Goal: Task Accomplishment & Management: Manage account settings

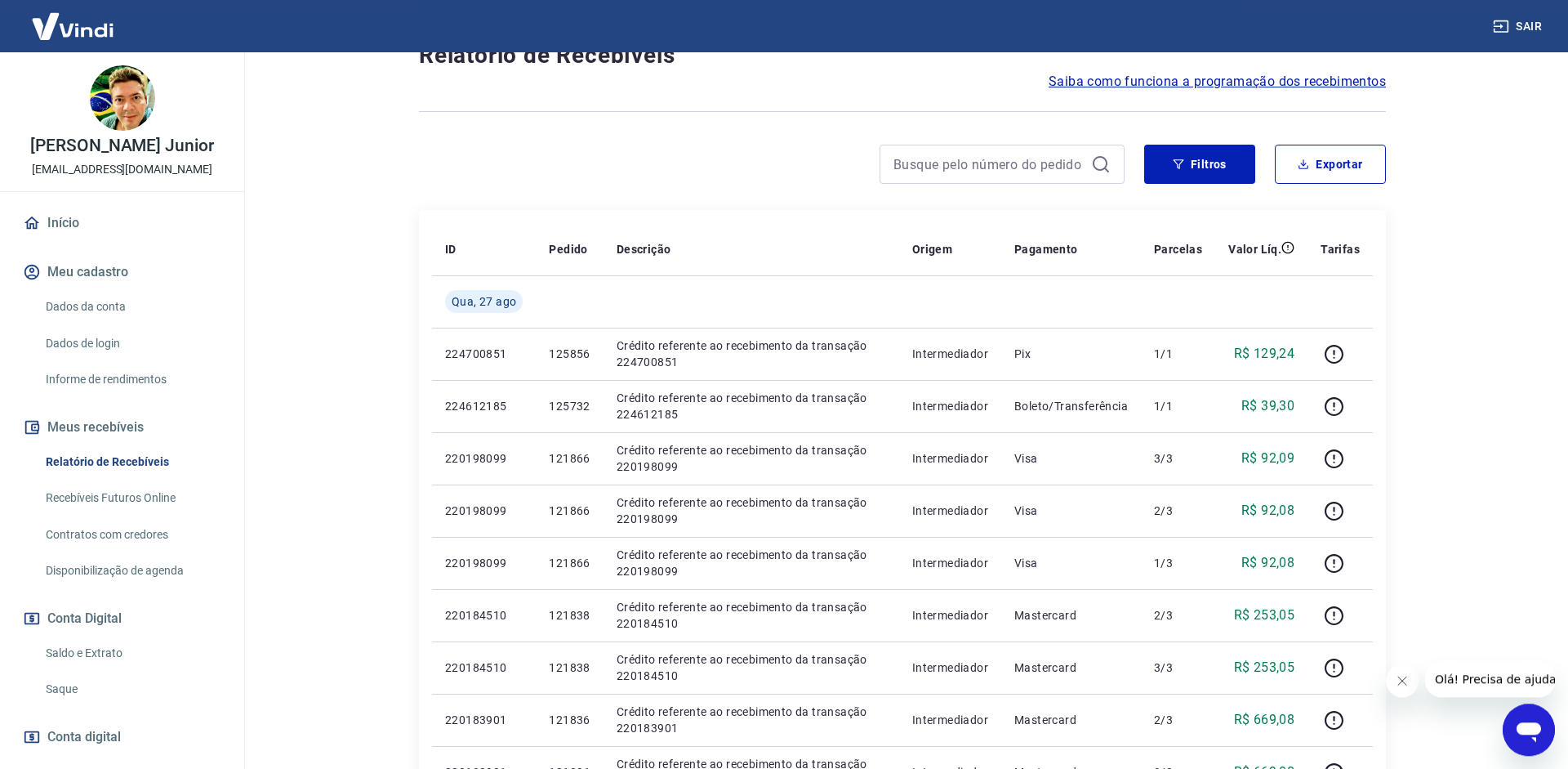
scroll to position [83, 0]
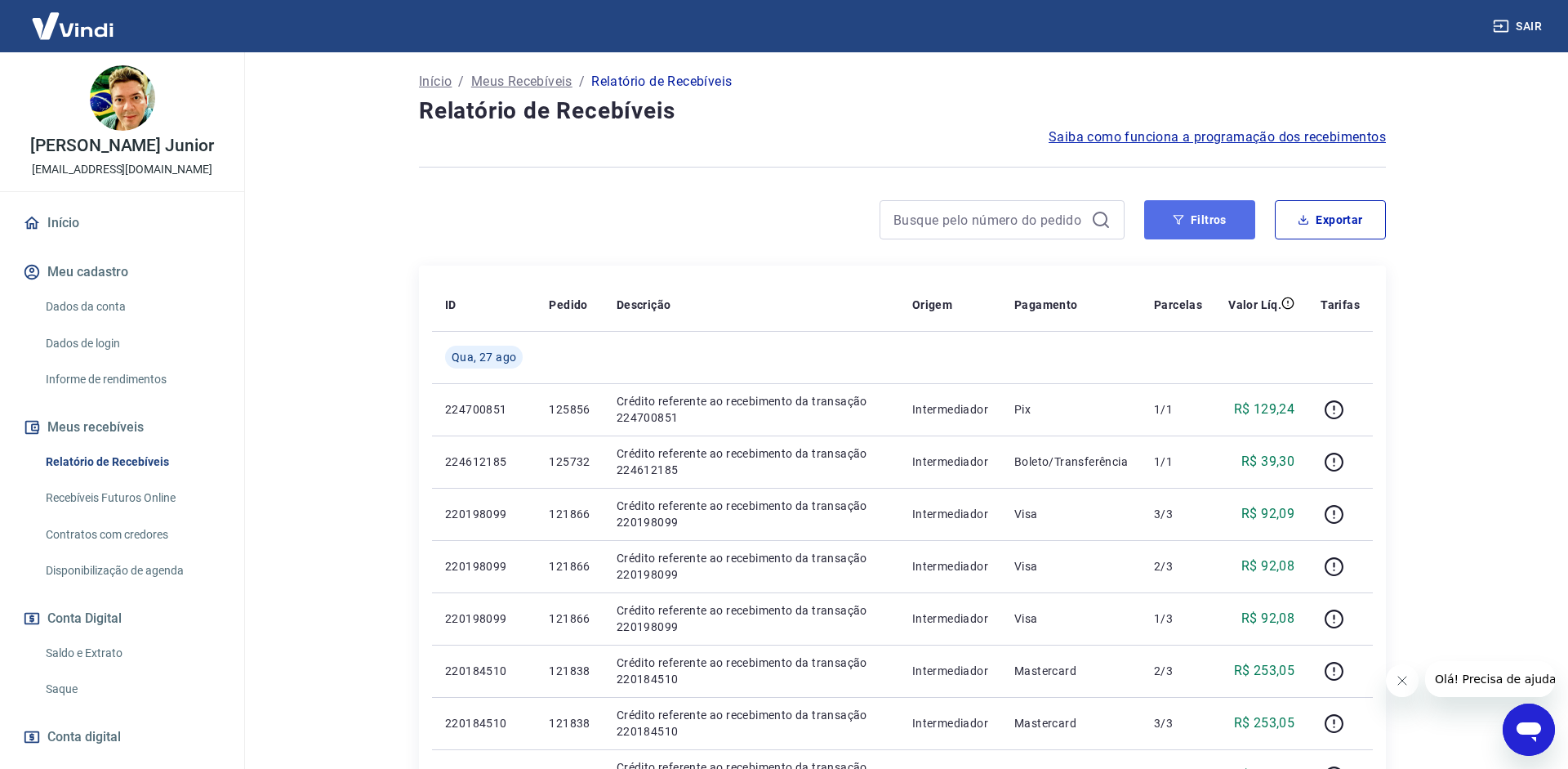
click at [1187, 225] on button "Filtros" at bounding box center [1200, 219] width 111 height 40
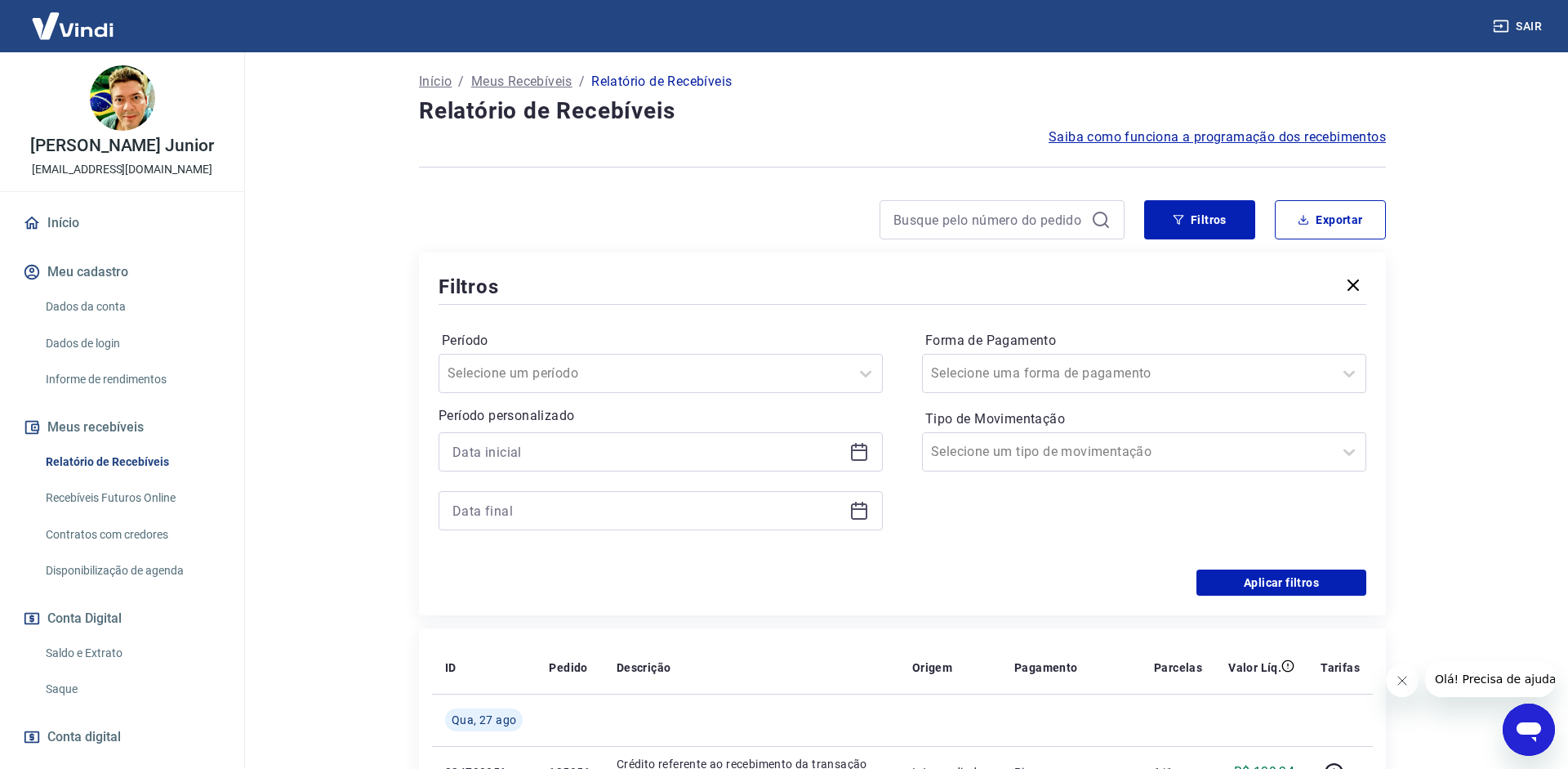
click at [874, 463] on div at bounding box center [661, 451] width 444 height 40
click at [866, 459] on icon at bounding box center [859, 452] width 16 height 16
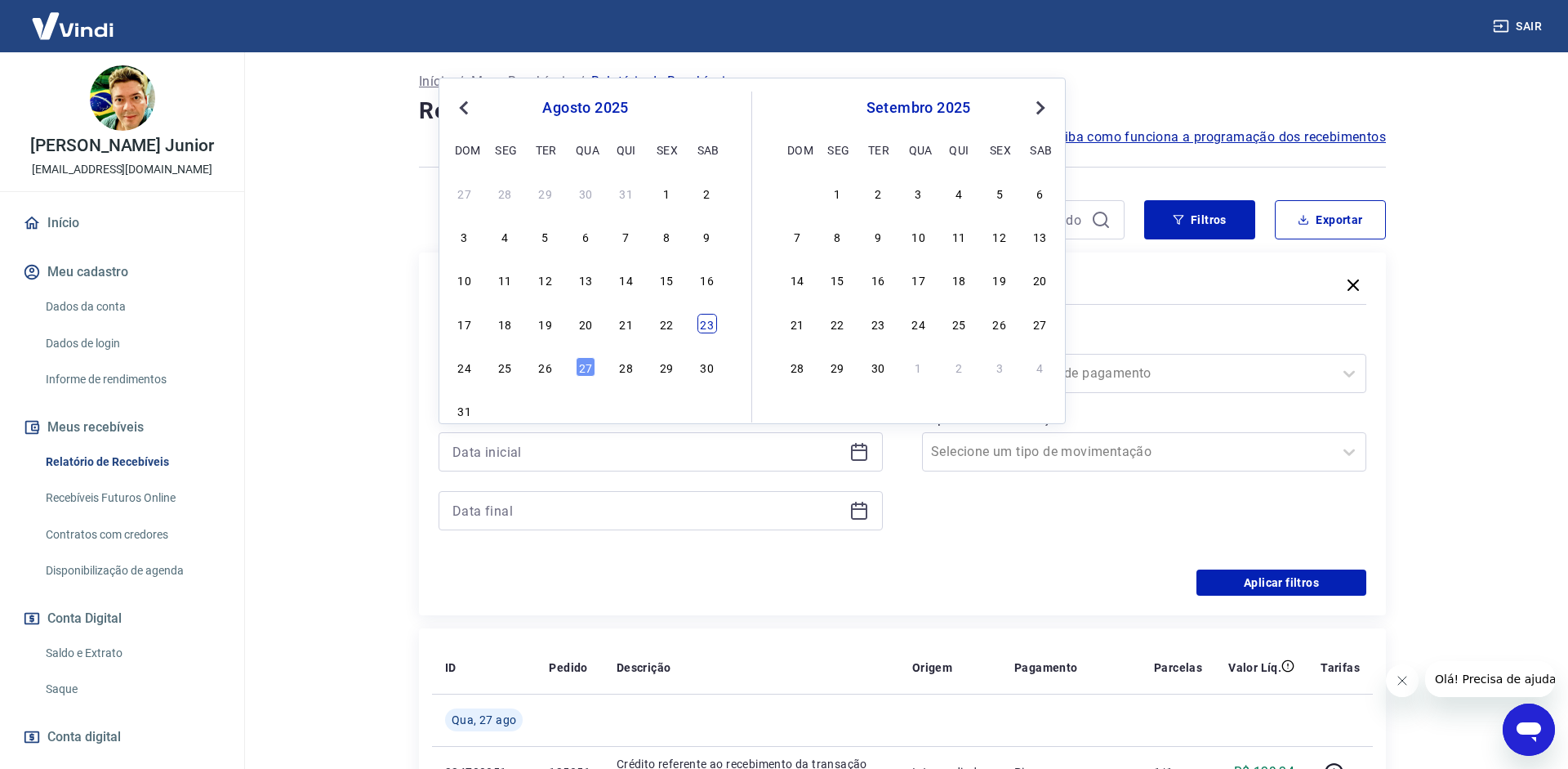
click at [703, 326] on div "23" at bounding box center [707, 324] width 19 height 19
type input "[DATE]"
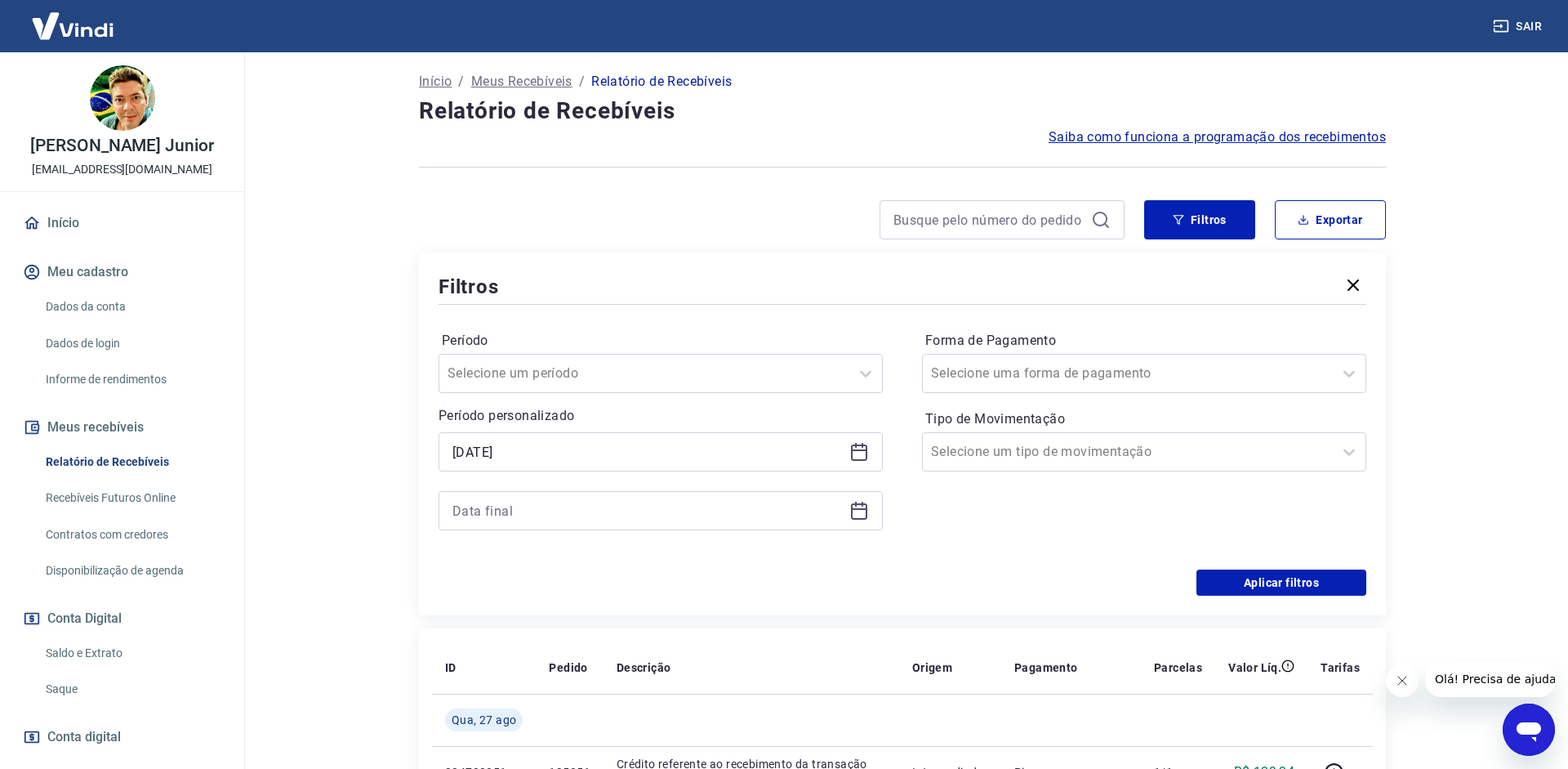
click at [865, 505] on icon at bounding box center [859, 510] width 19 height 19
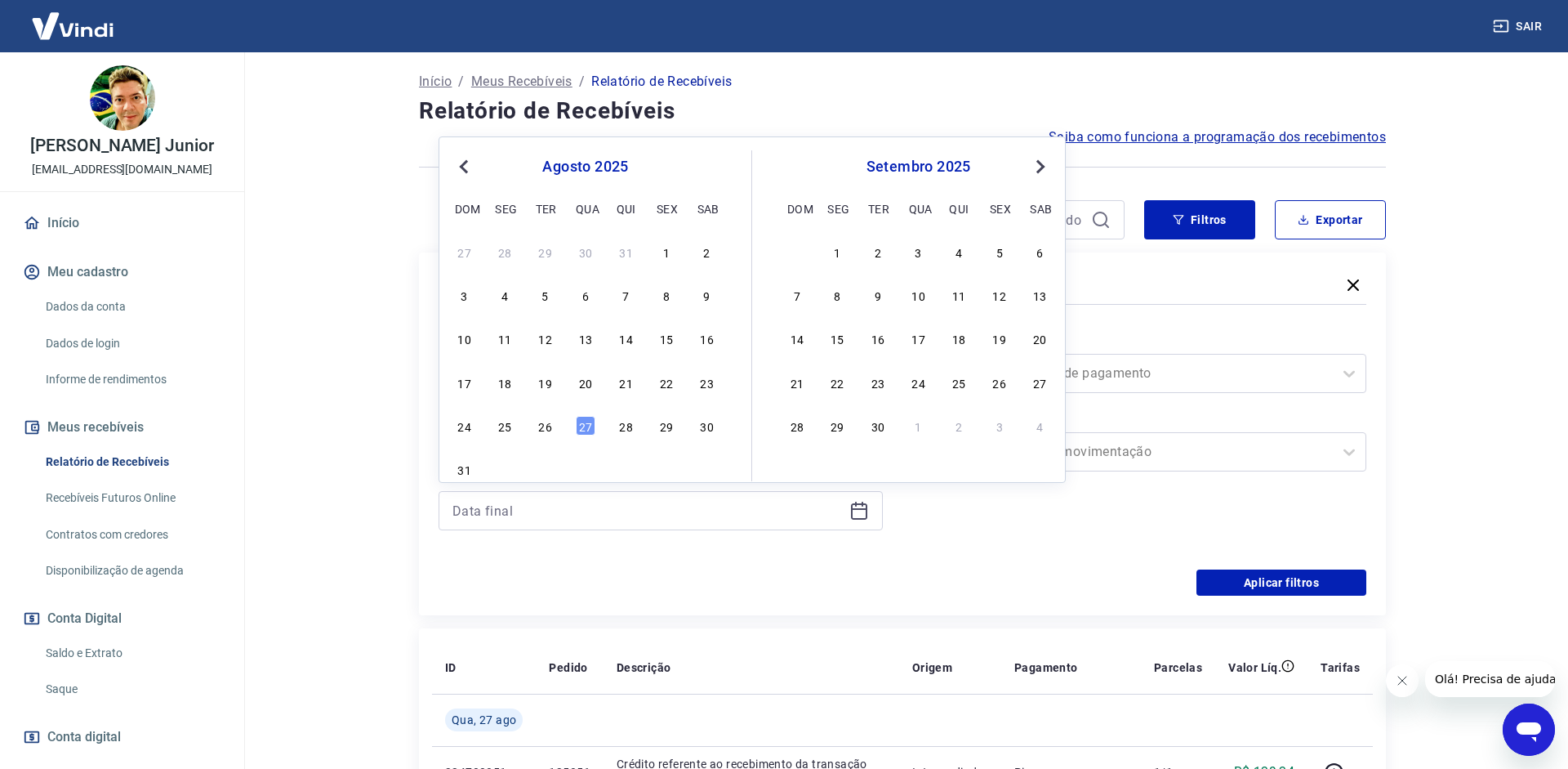
click at [521, 426] on div "24 25 26 27 28 29 30" at bounding box center [585, 425] width 267 height 24
click at [552, 420] on div "26" at bounding box center [546, 425] width 19 height 19
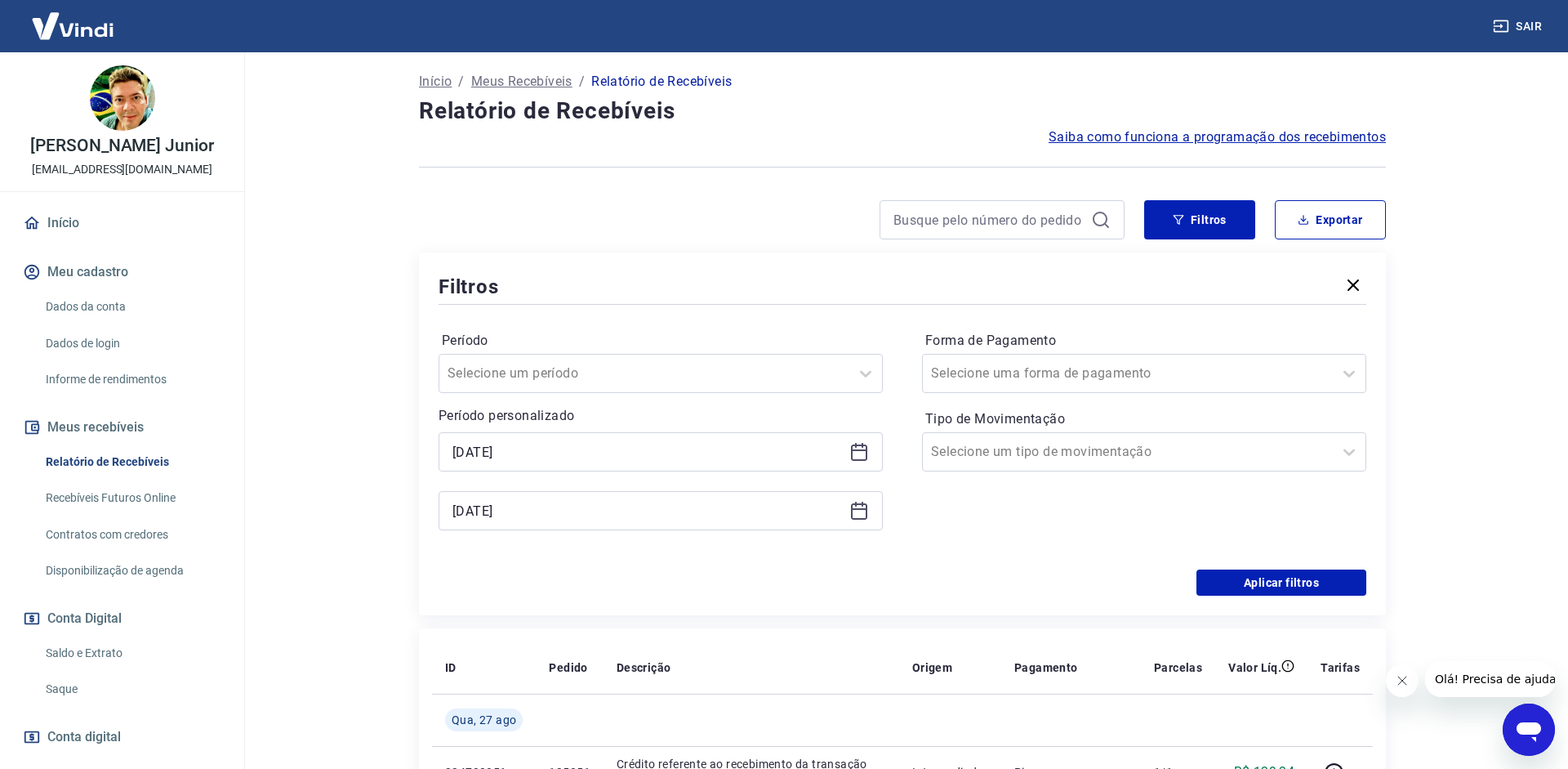
type input "[DATE]"
click at [1071, 378] on input "Forma de Pagamento" at bounding box center [1013, 373] width 165 height 19
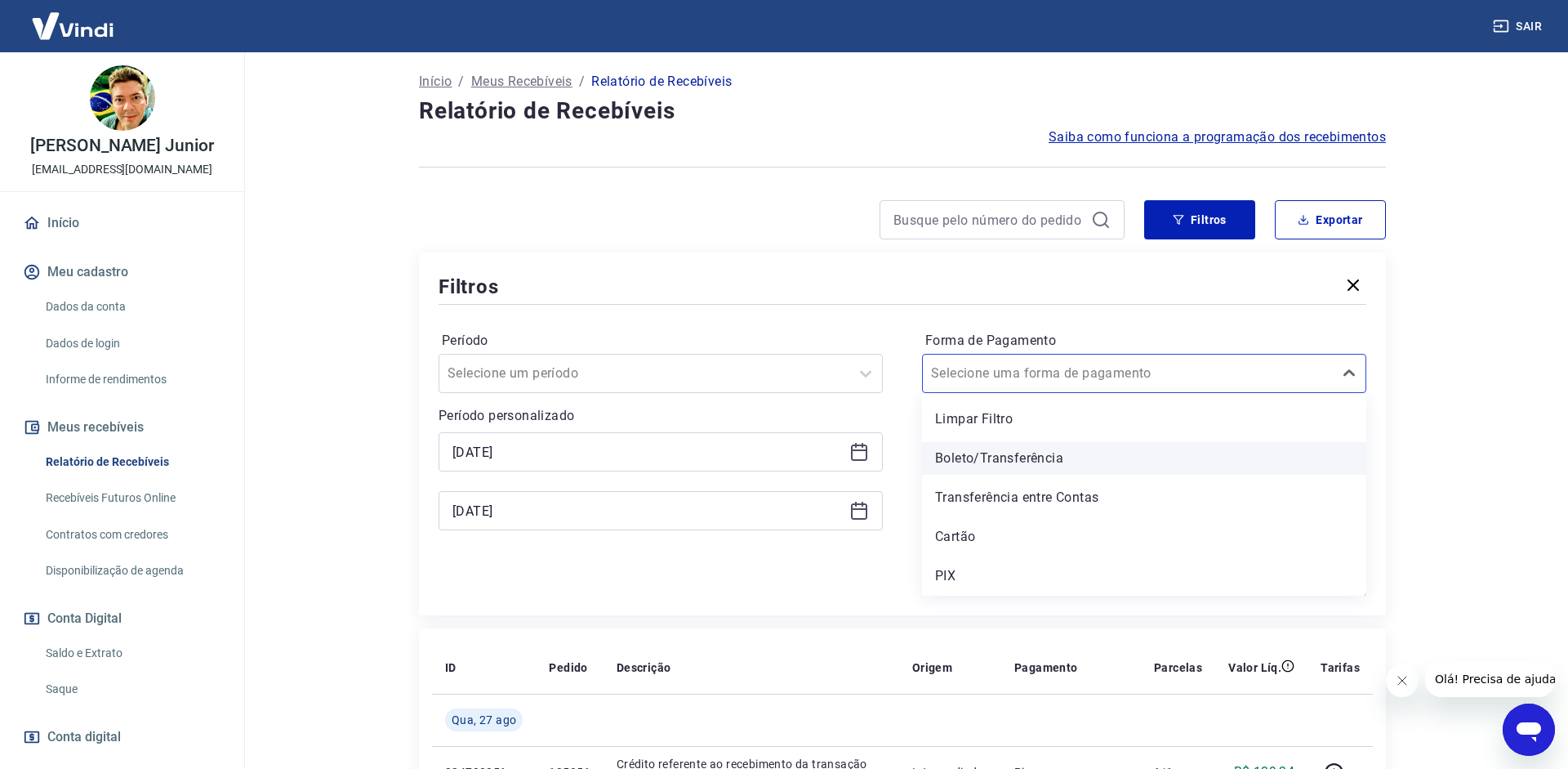
click at [997, 457] on div "Boleto/Transferência" at bounding box center [1145, 458] width 444 height 33
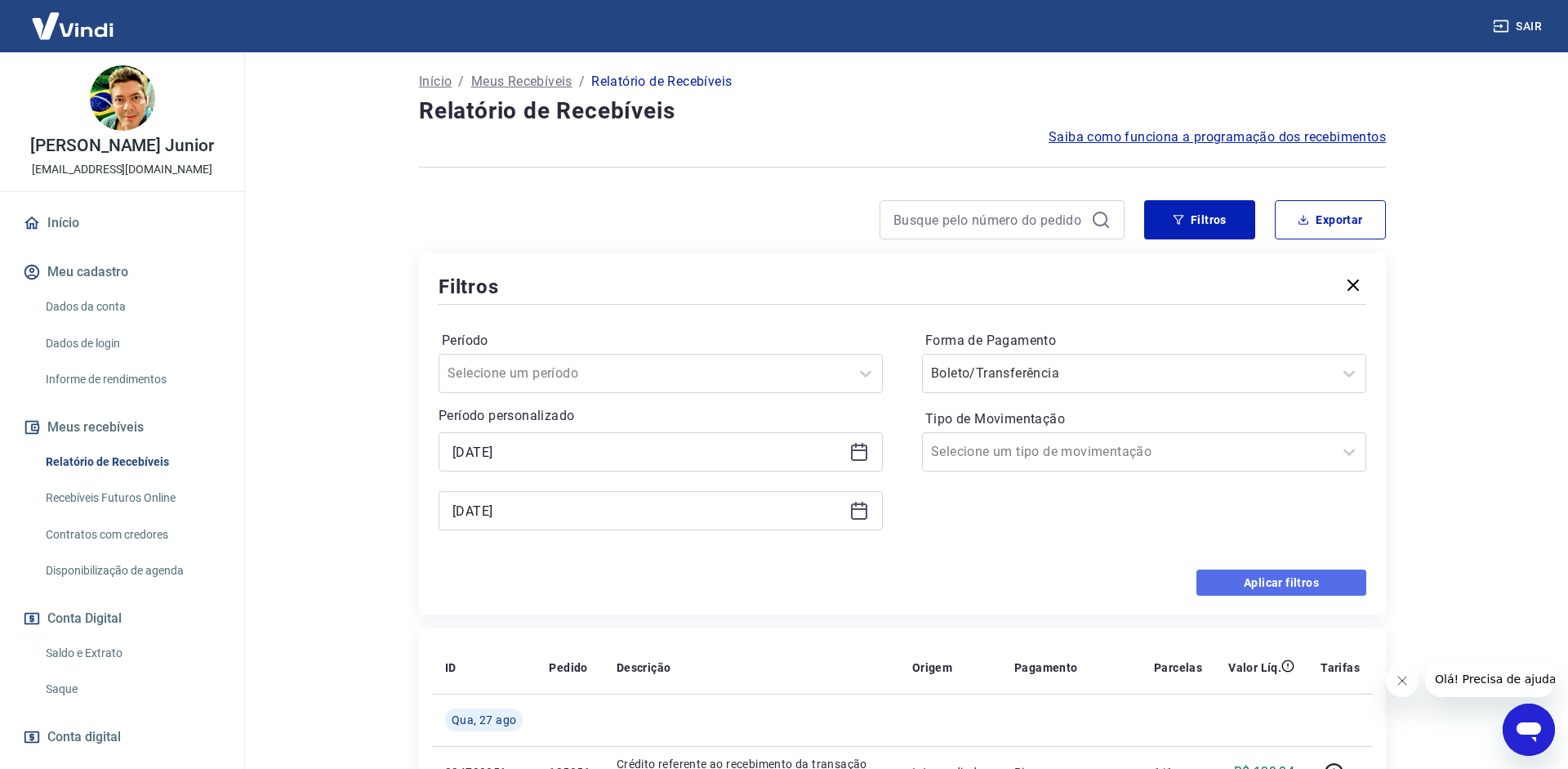
click at [1302, 587] on button "Aplicar filtros" at bounding box center [1282, 582] width 170 height 26
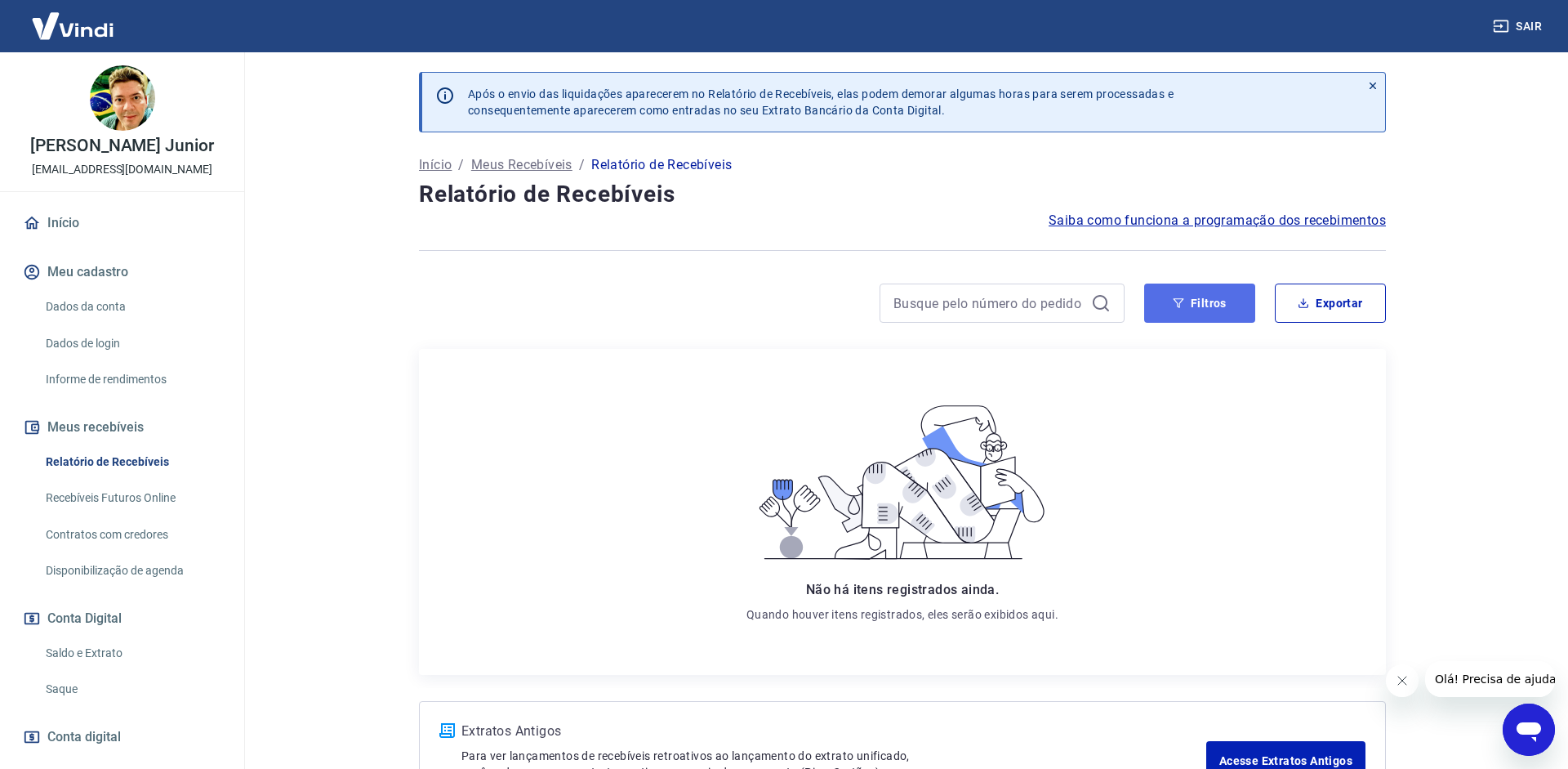
click at [1211, 305] on button "Filtros" at bounding box center [1200, 302] width 111 height 40
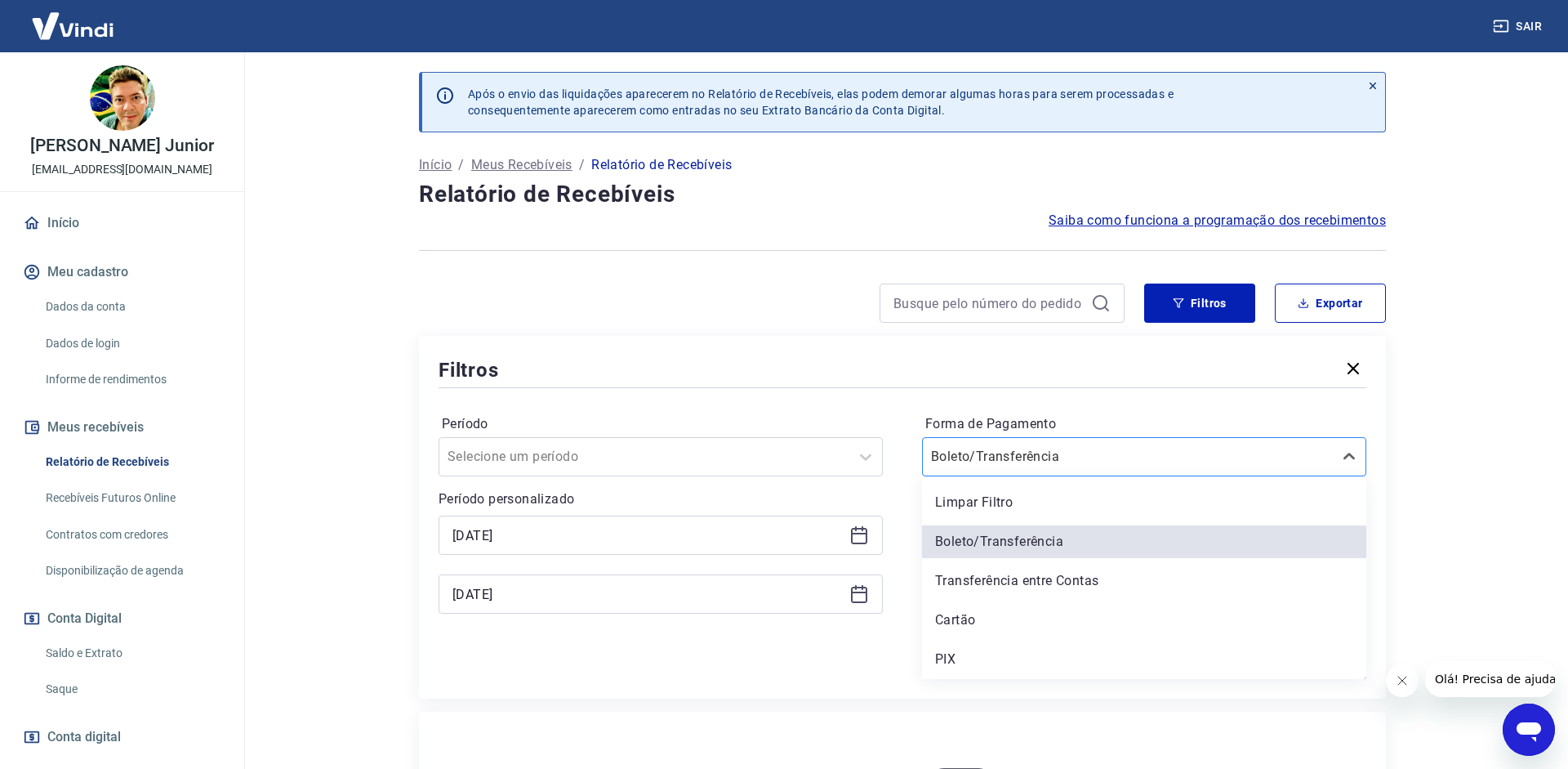
click at [1024, 455] on input "Forma de Pagamento" at bounding box center [1013, 456] width 165 height 19
click at [960, 622] on div "Cartão" at bounding box center [1145, 620] width 444 height 33
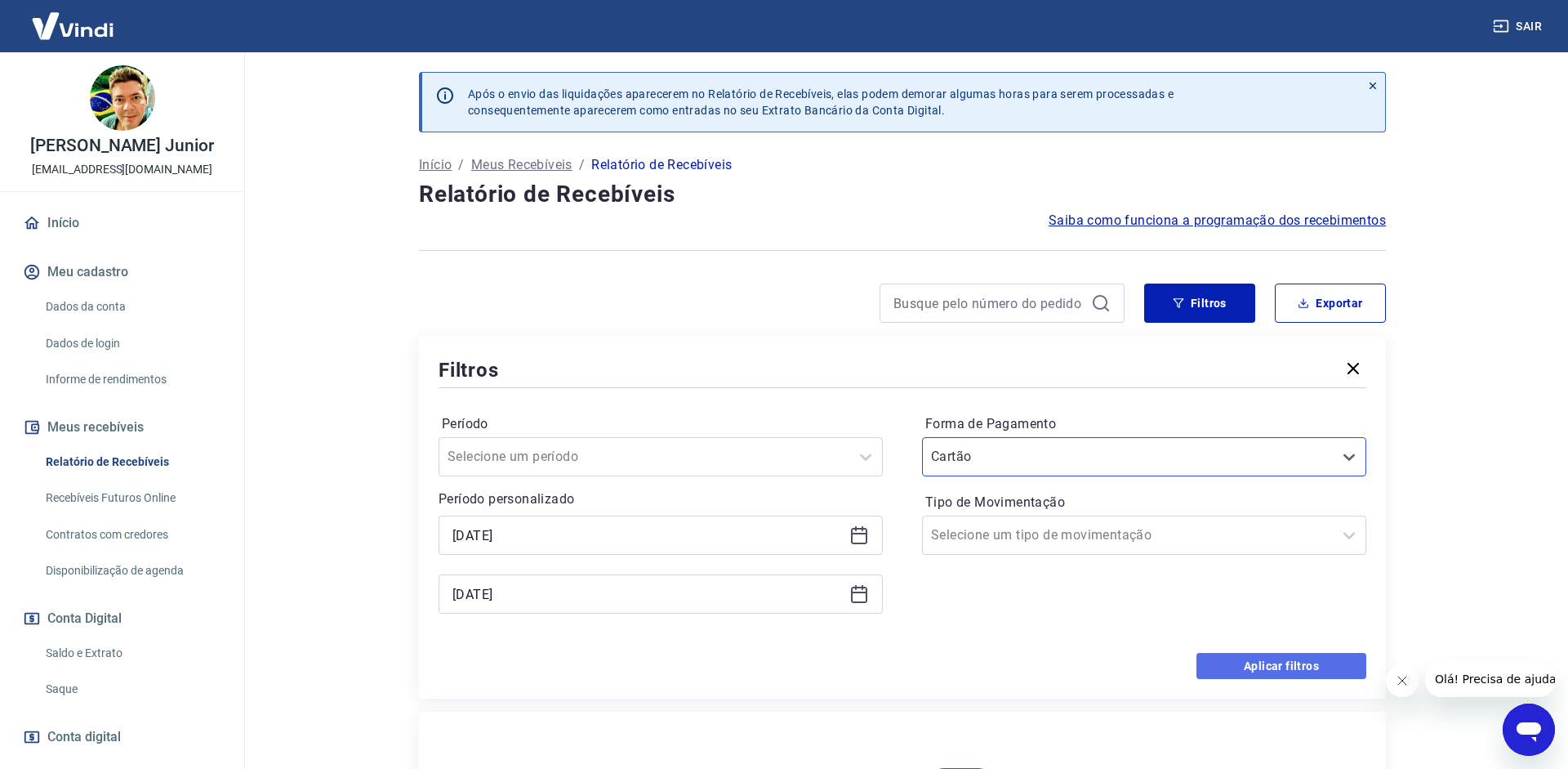
click at [1273, 658] on button "Aplicar filtros" at bounding box center [1282, 666] width 170 height 26
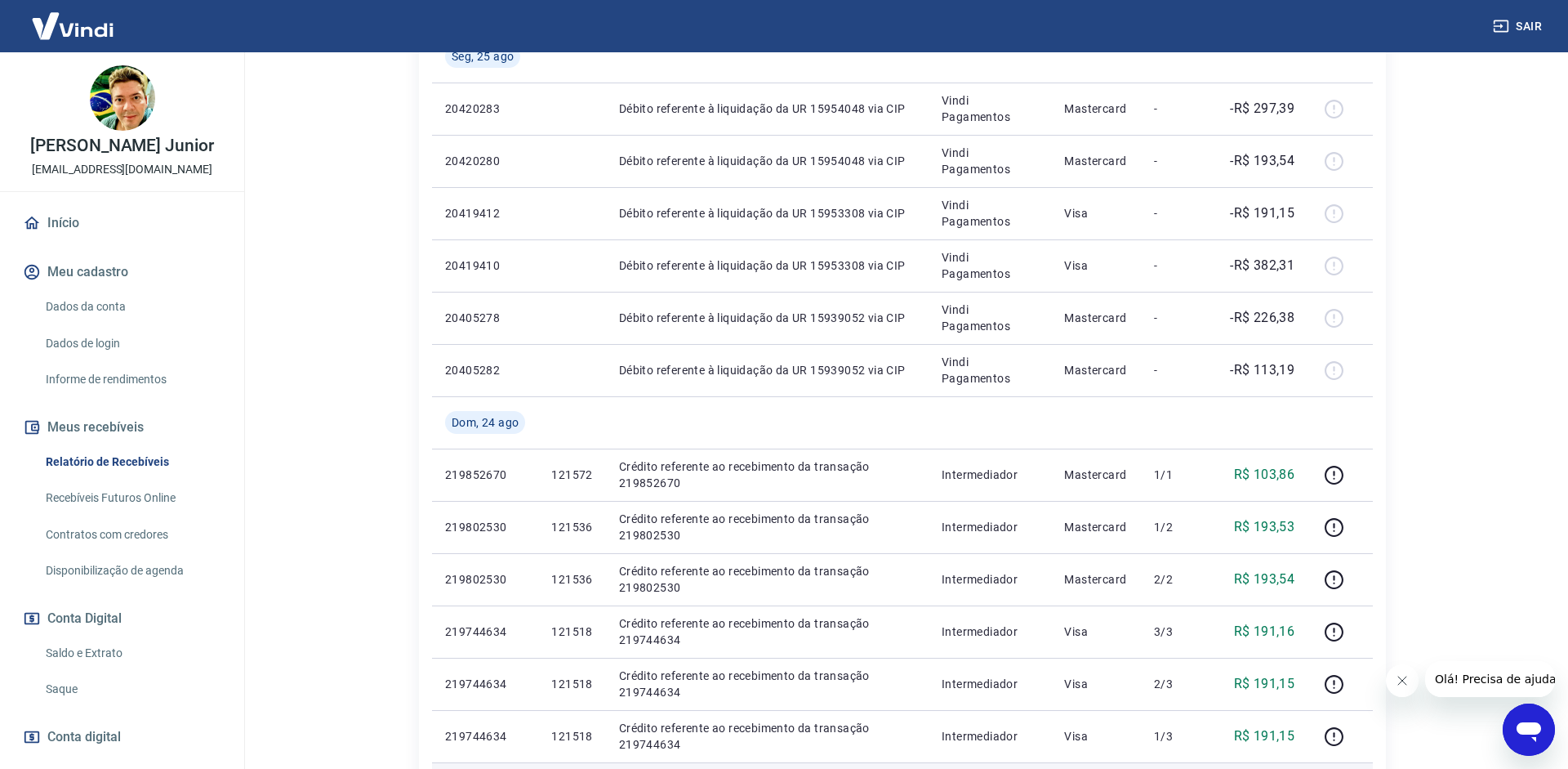
scroll to position [1166, 0]
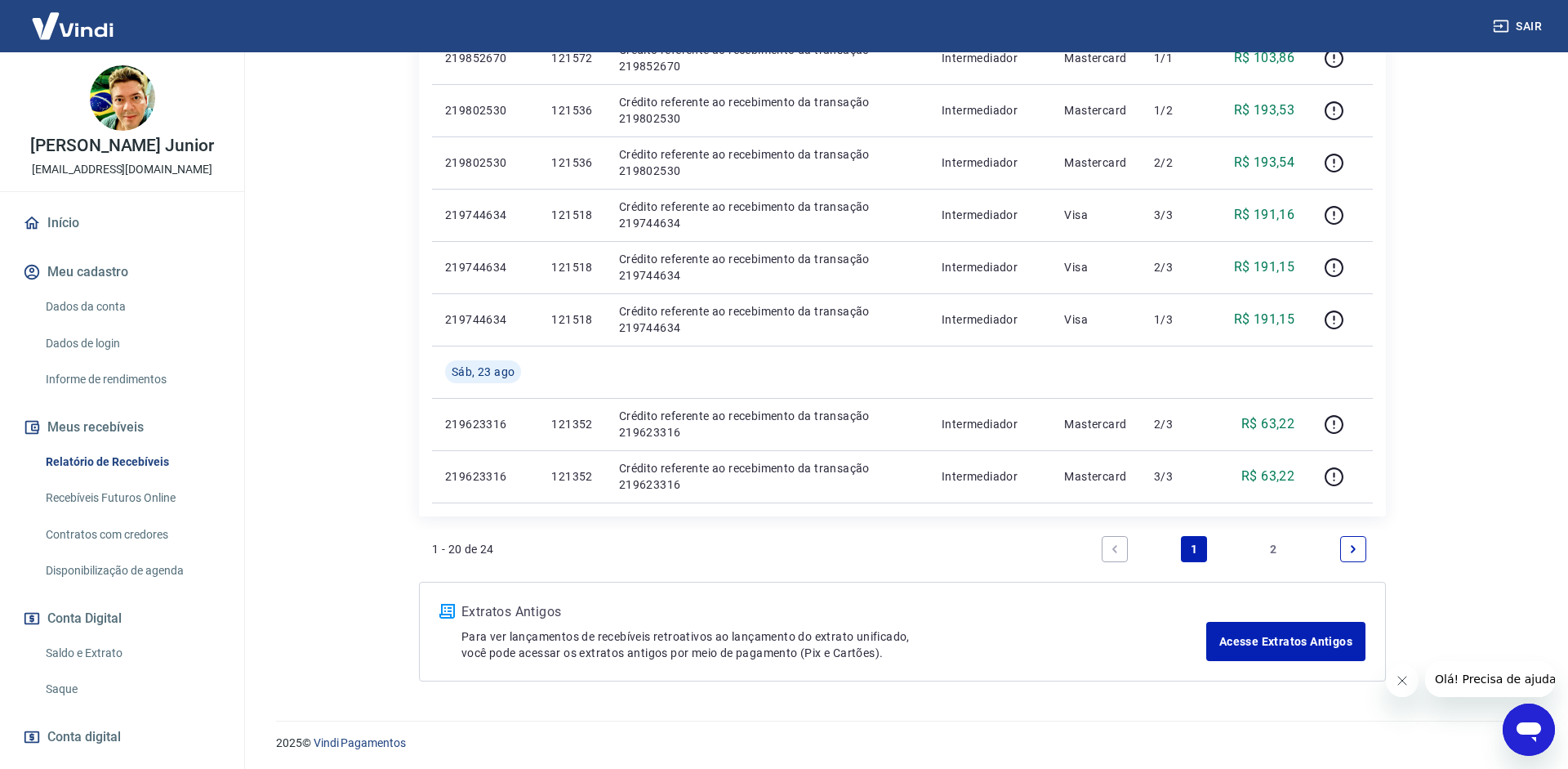
click at [1272, 548] on link "2" at bounding box center [1273, 549] width 26 height 26
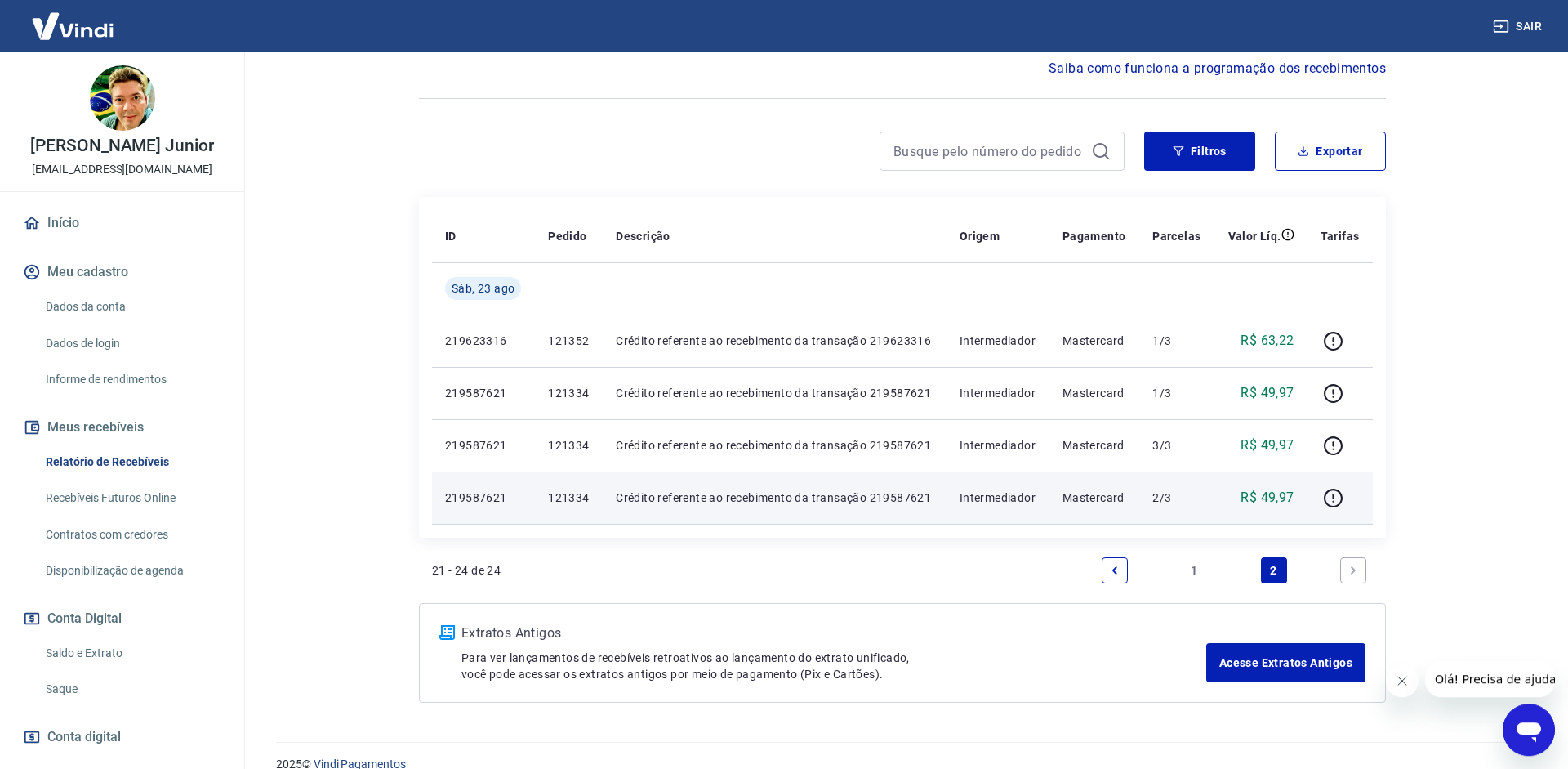
scroll to position [176, 0]
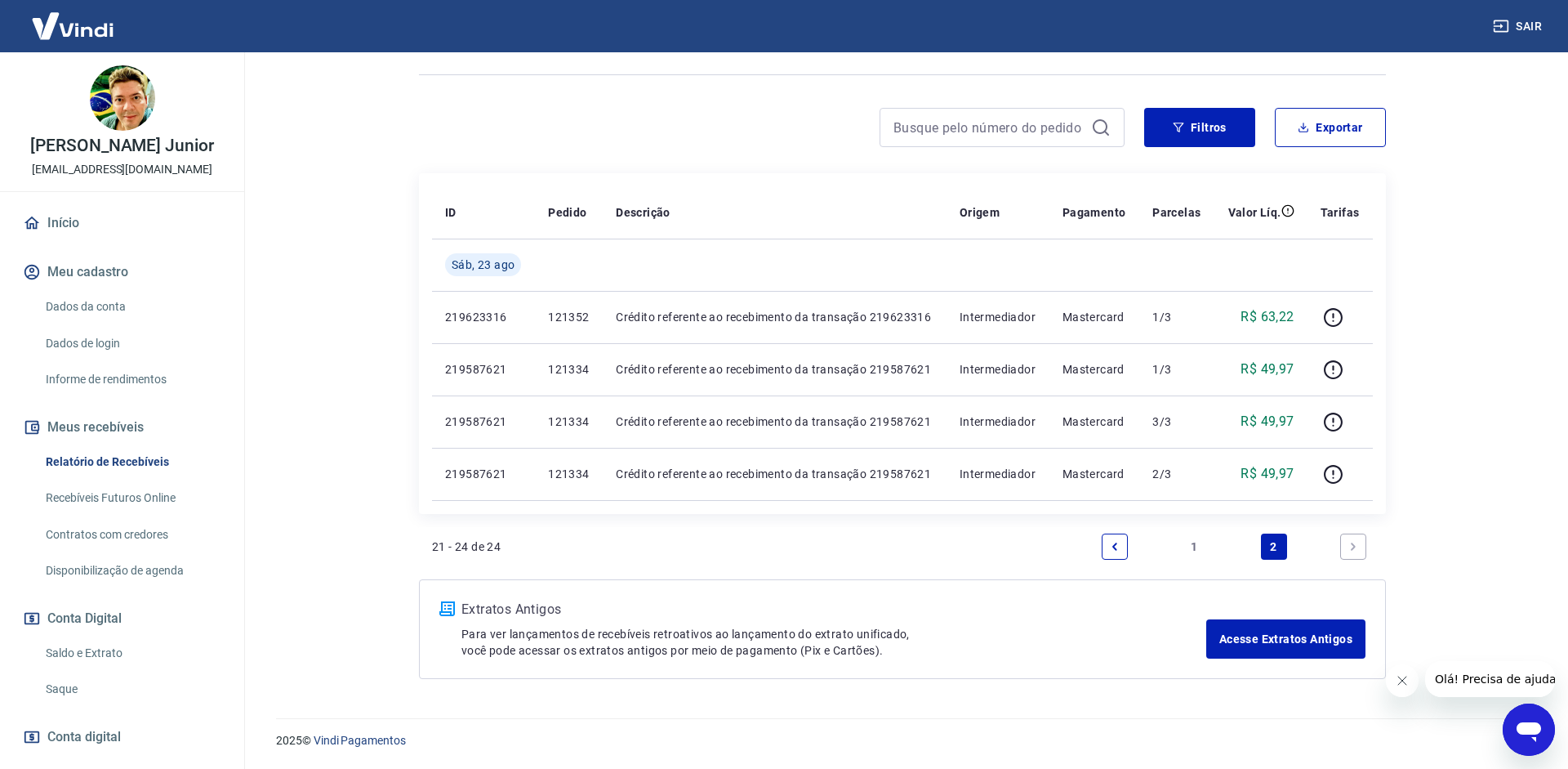
click at [1193, 547] on link "1" at bounding box center [1194, 546] width 26 height 26
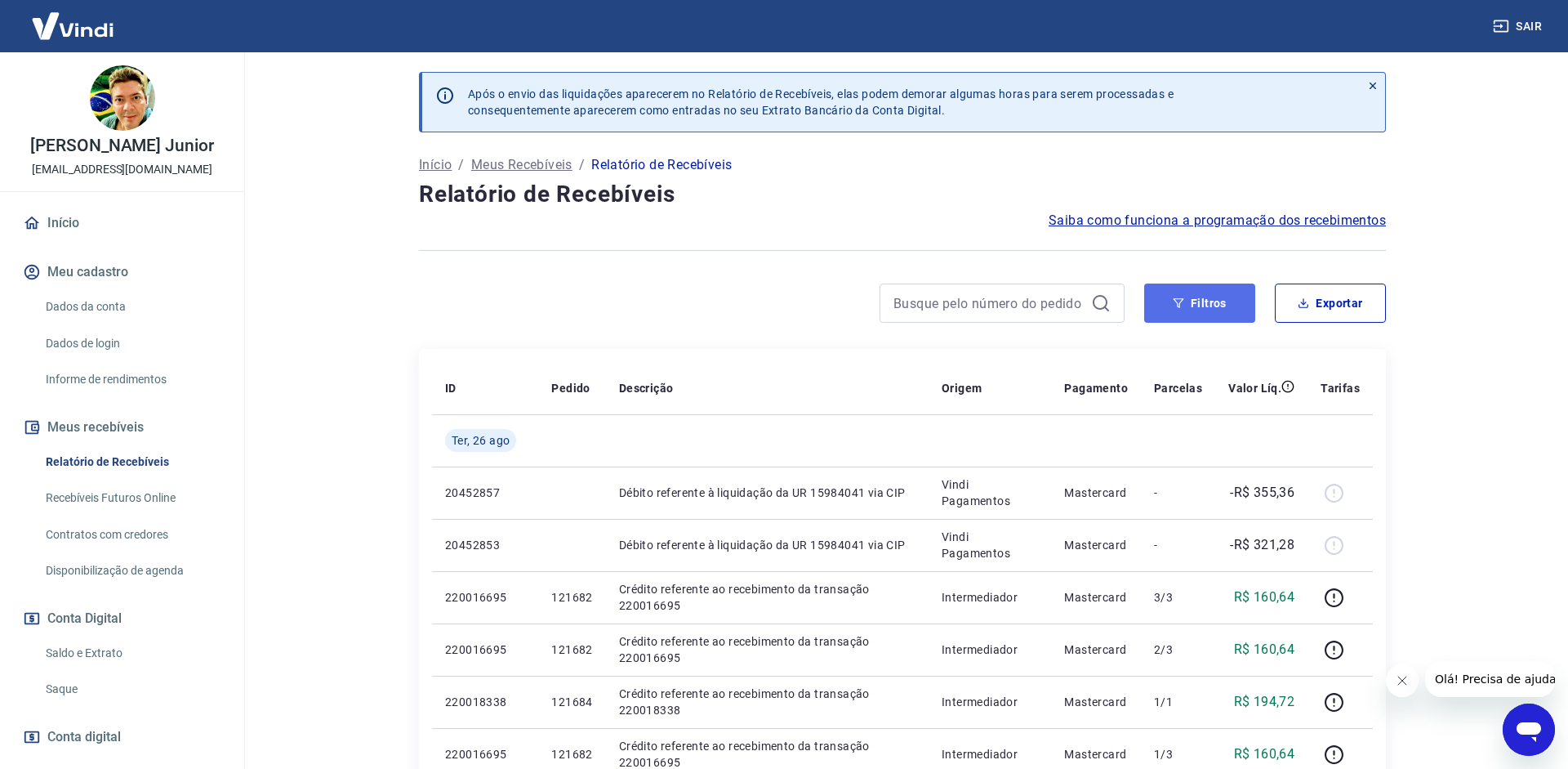
click at [1182, 303] on icon "button" at bounding box center [1179, 303] width 11 height 10
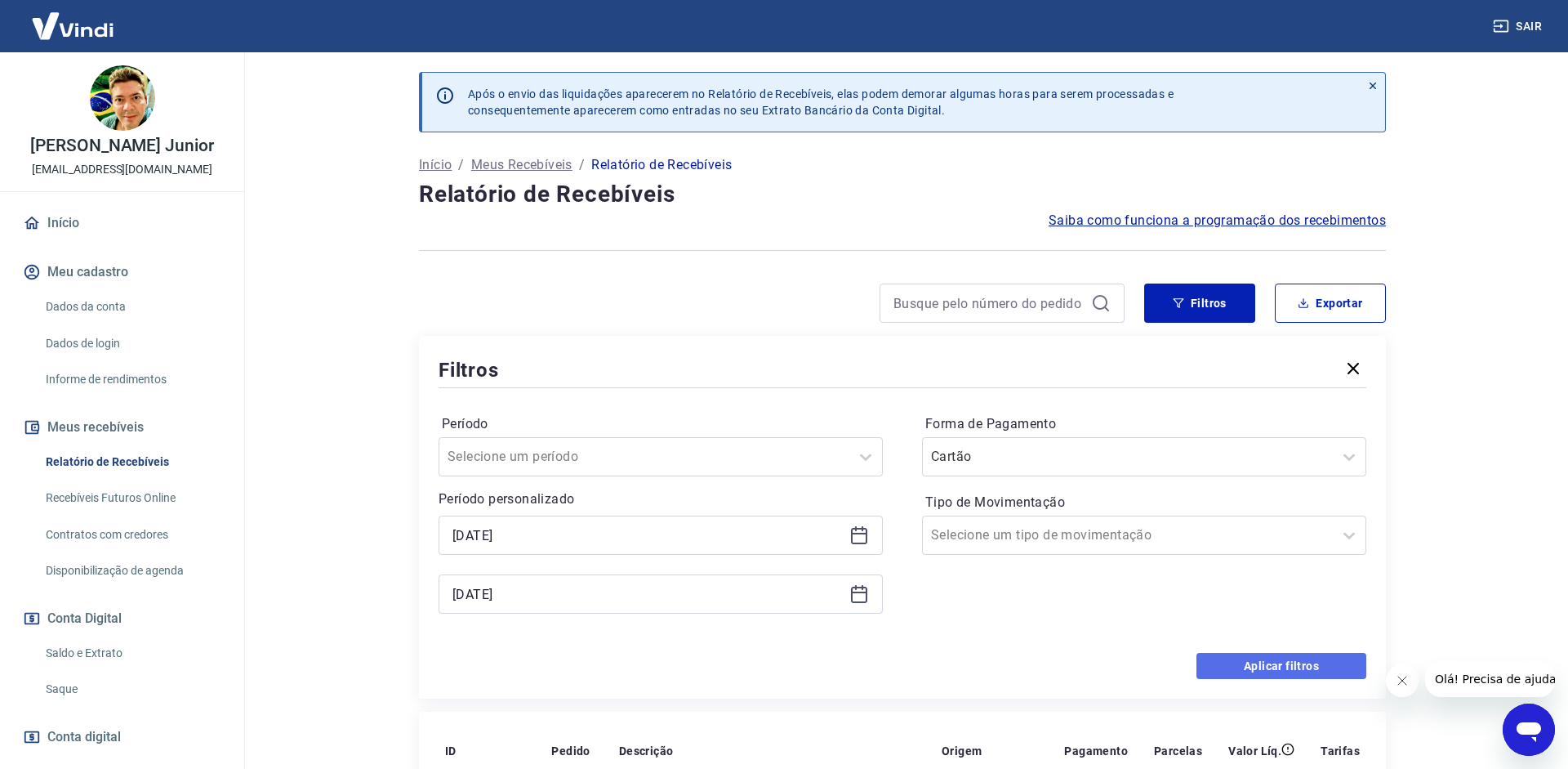
click at [1338, 664] on button "Aplicar filtros" at bounding box center [1282, 666] width 170 height 26
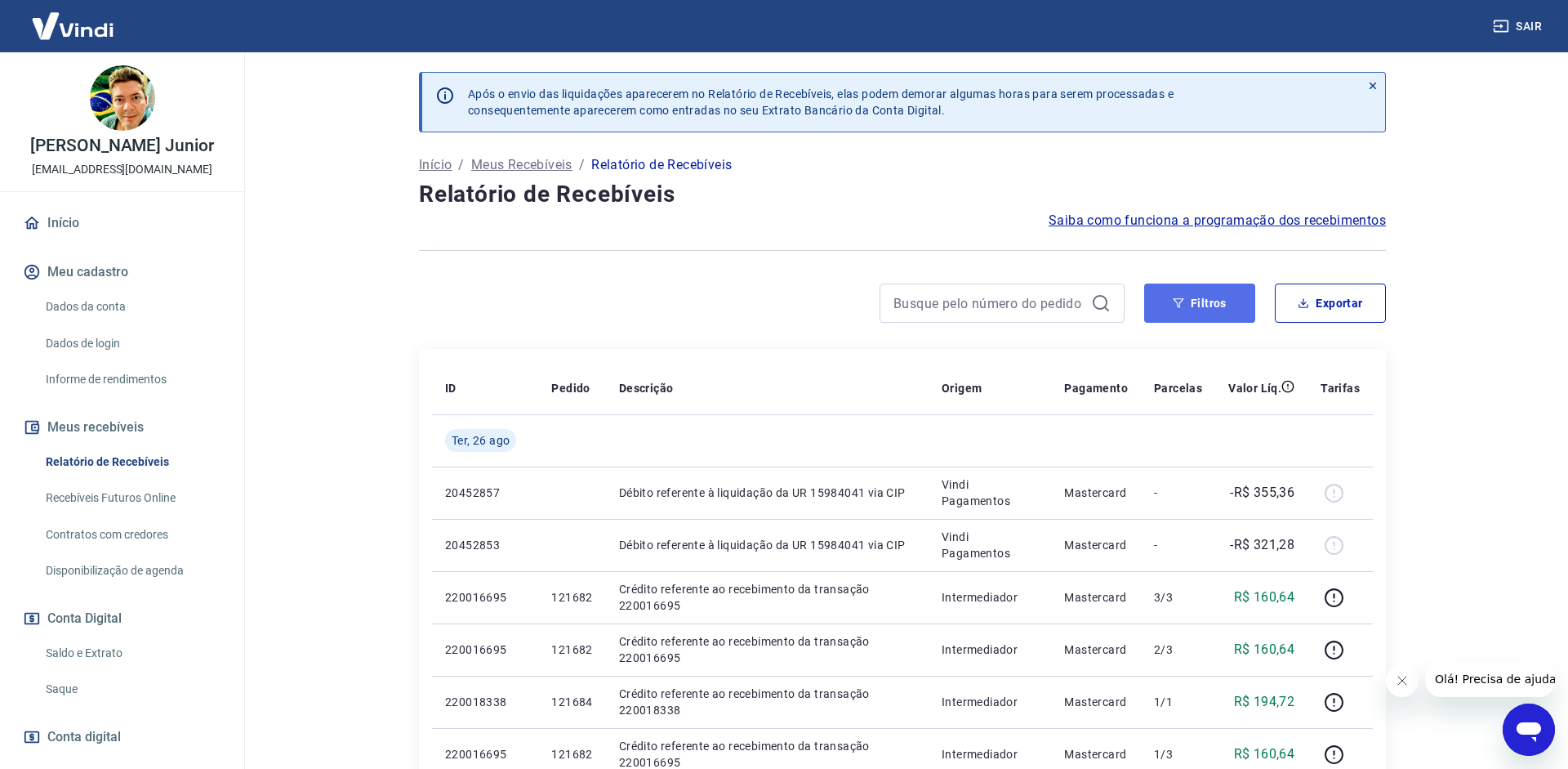
click at [1180, 308] on icon "button" at bounding box center [1179, 303] width 12 height 12
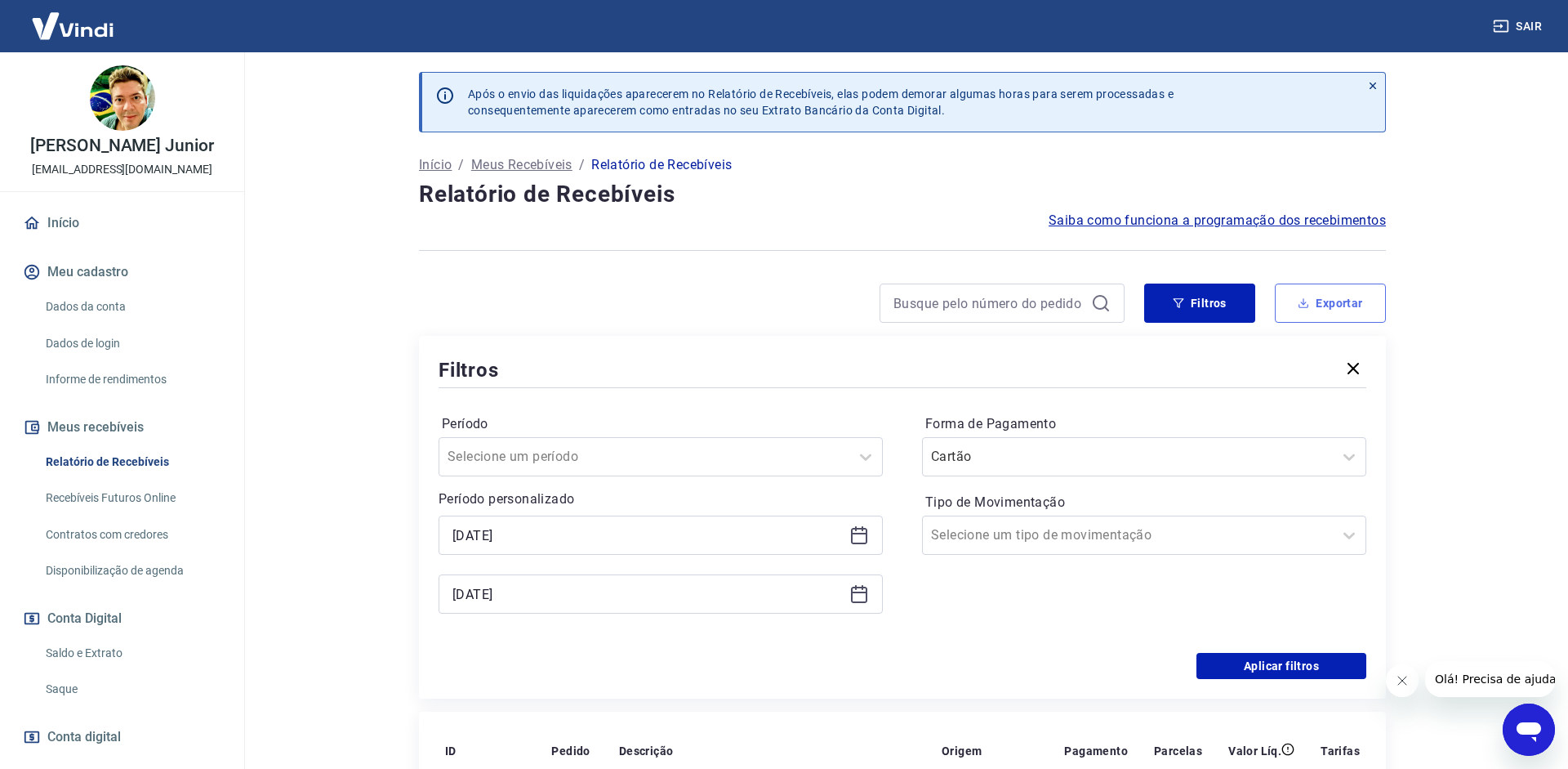
click at [1296, 304] on button "Exportar" at bounding box center [1330, 302] width 111 height 40
type input "[DATE]"
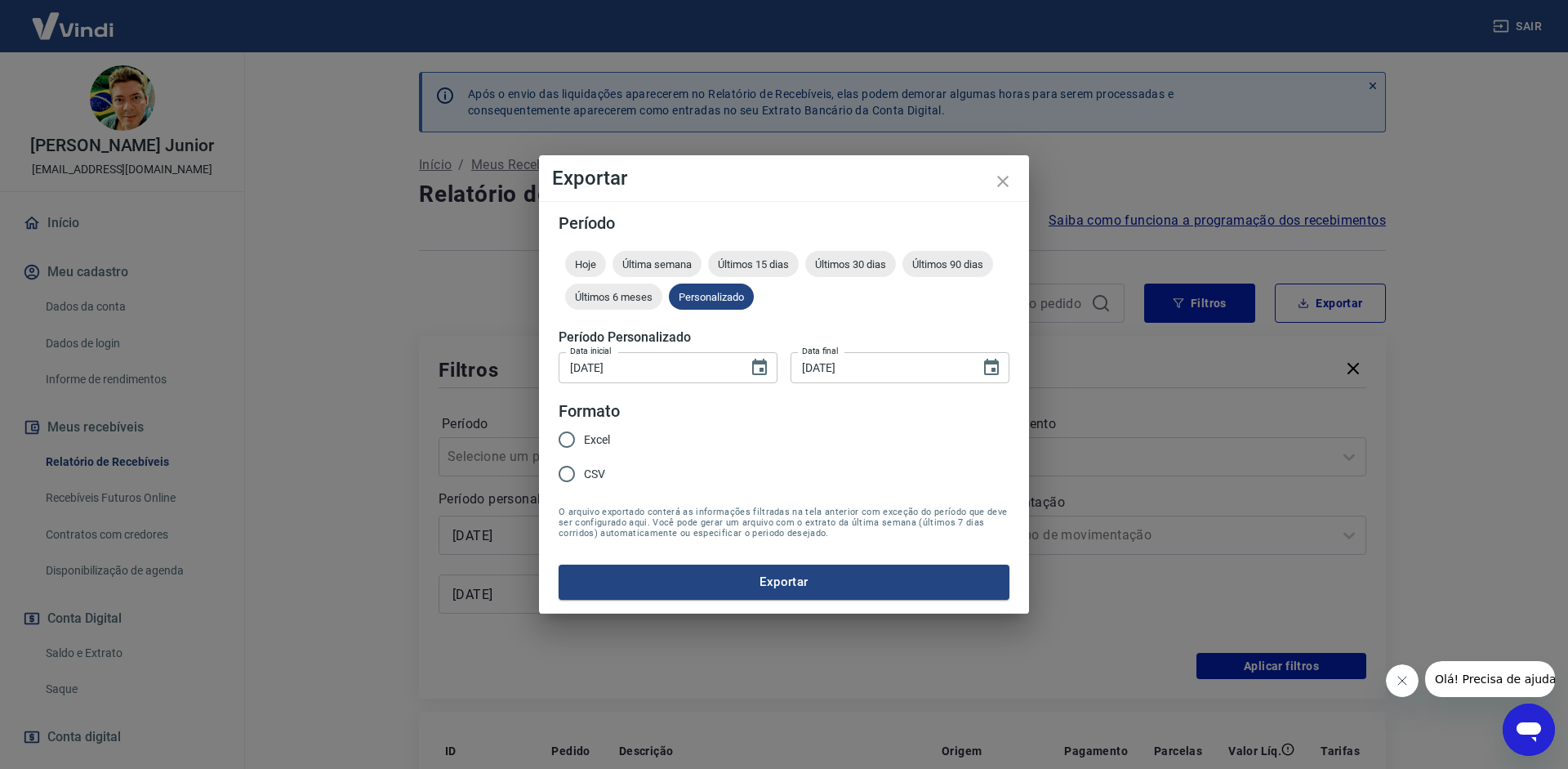
click at [595, 473] on span "CSV" at bounding box center [595, 474] width 21 height 17
click at [584, 473] on input "CSV" at bounding box center [567, 474] width 35 height 35
radio input "true"
click at [640, 571] on button "Exportar" at bounding box center [784, 582] width 451 height 35
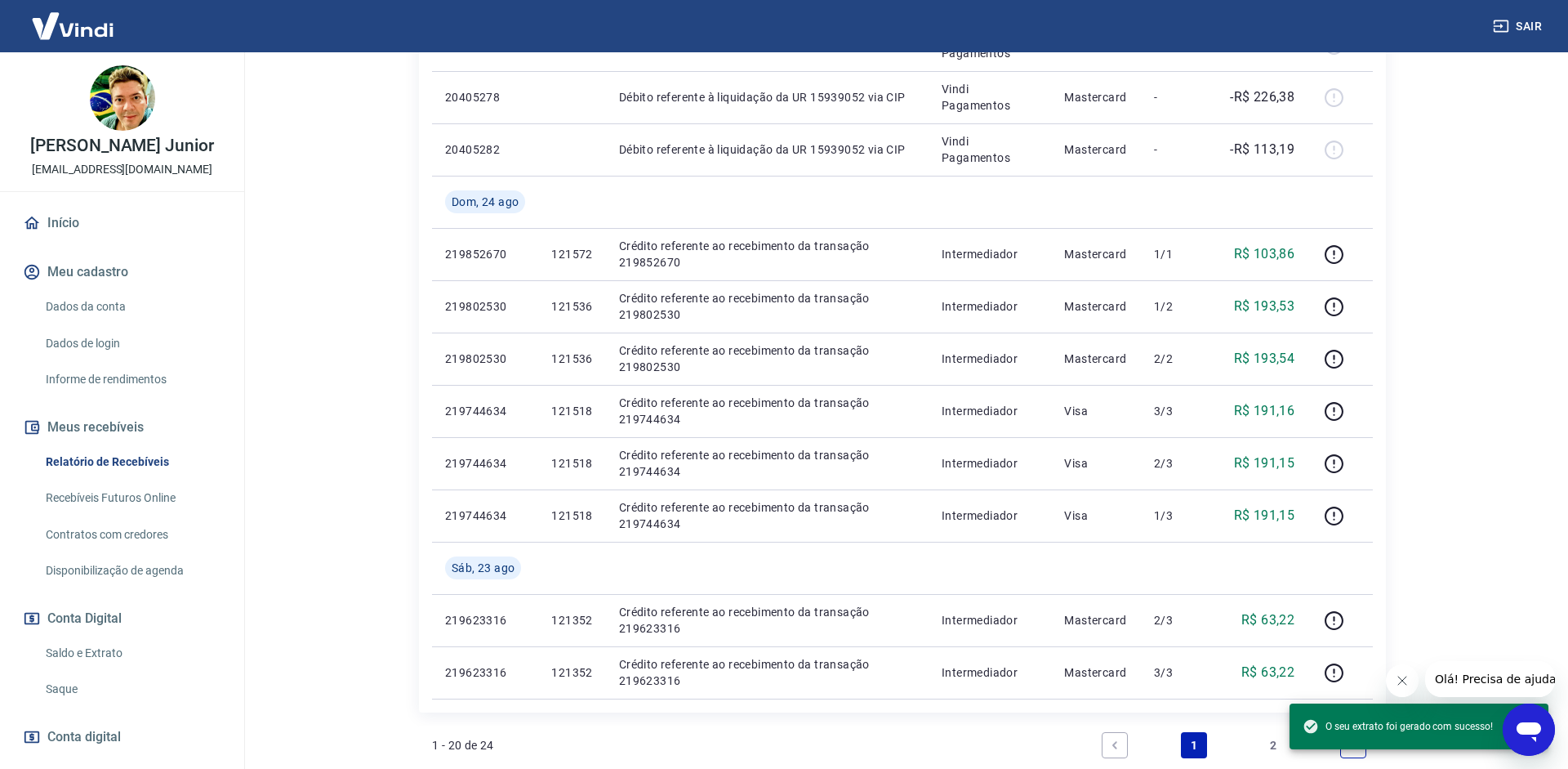
scroll to position [1531, 0]
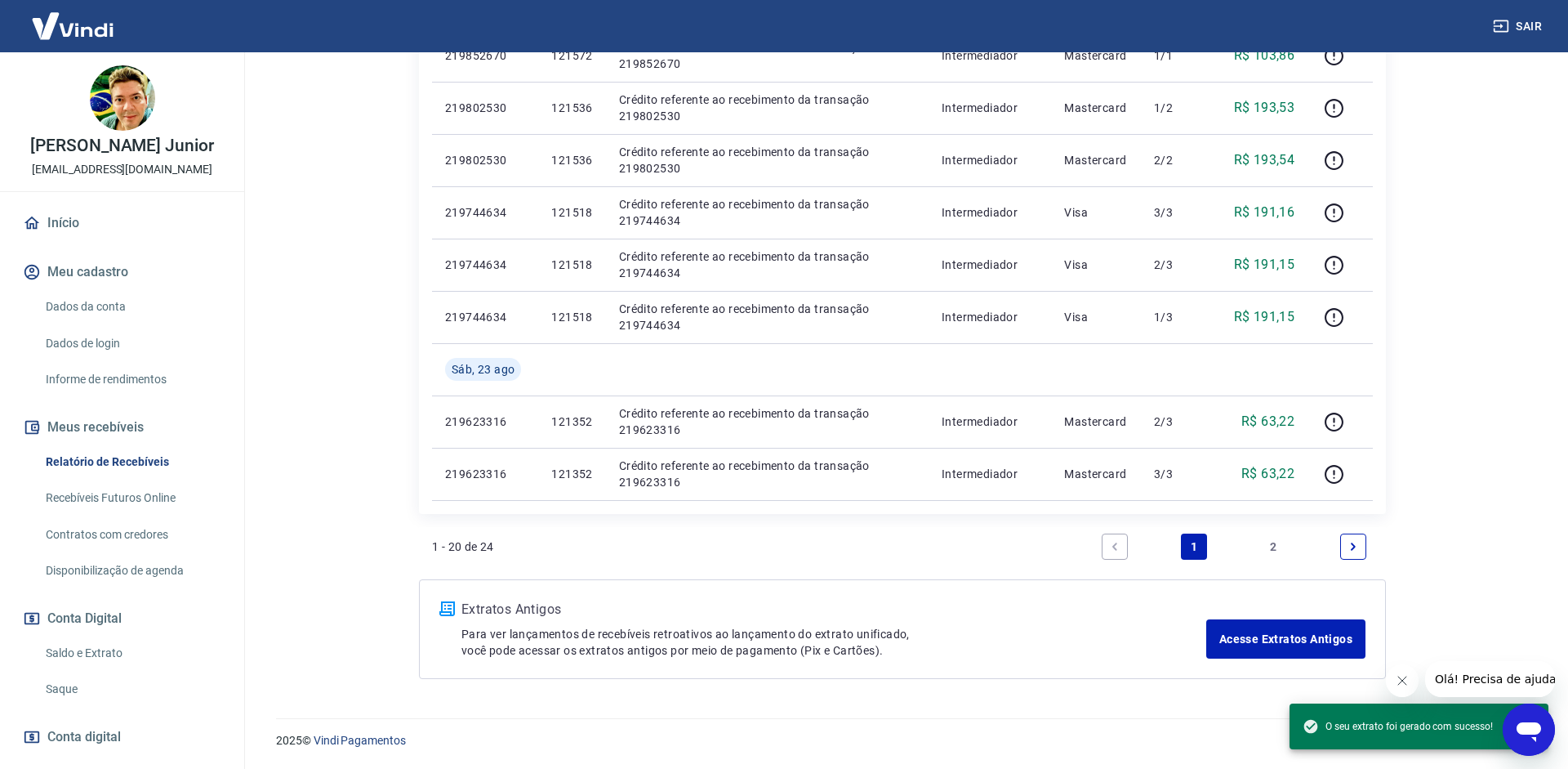
click at [1269, 555] on link "2" at bounding box center [1273, 546] width 26 height 26
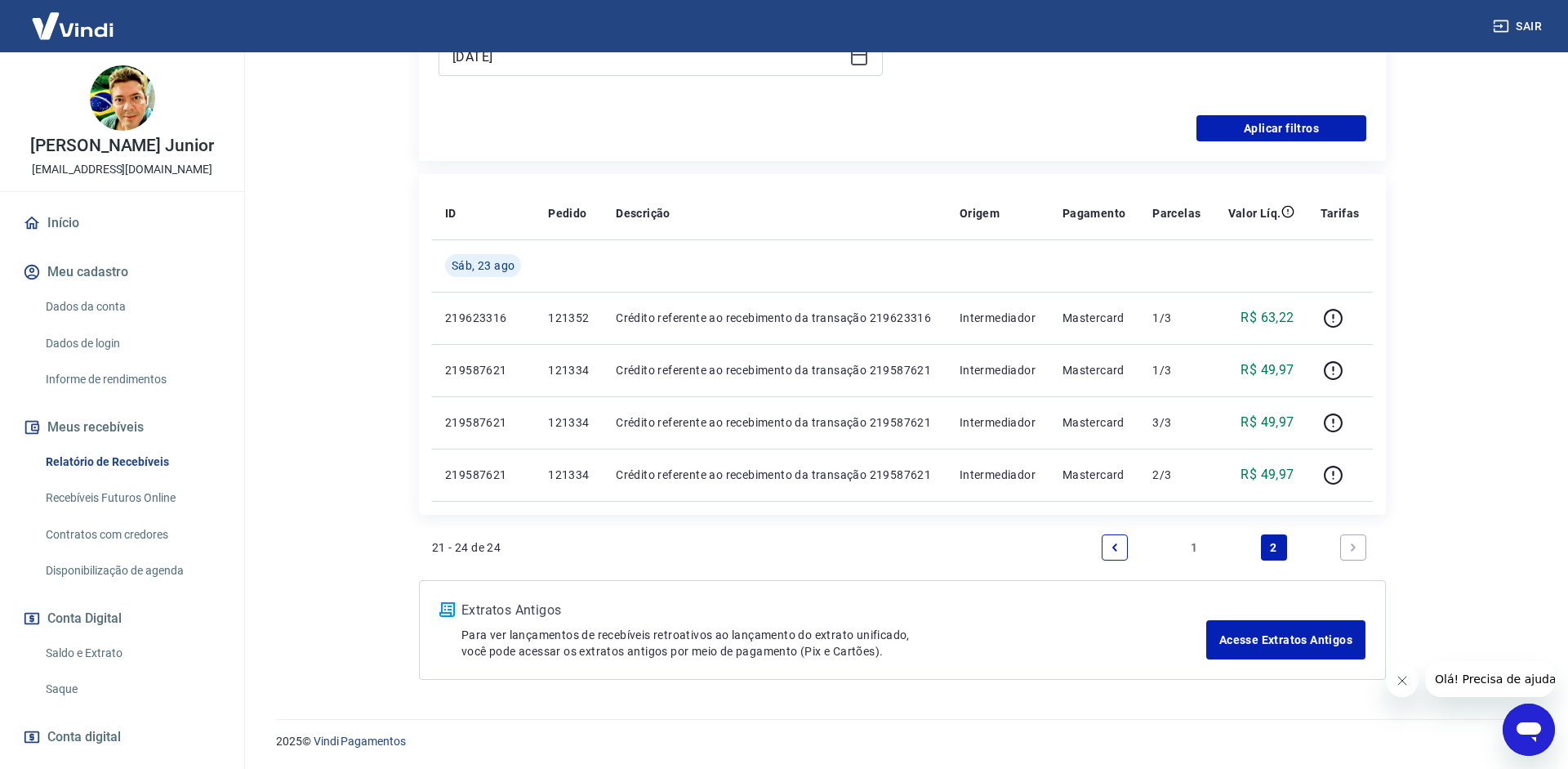
scroll to position [538, 0]
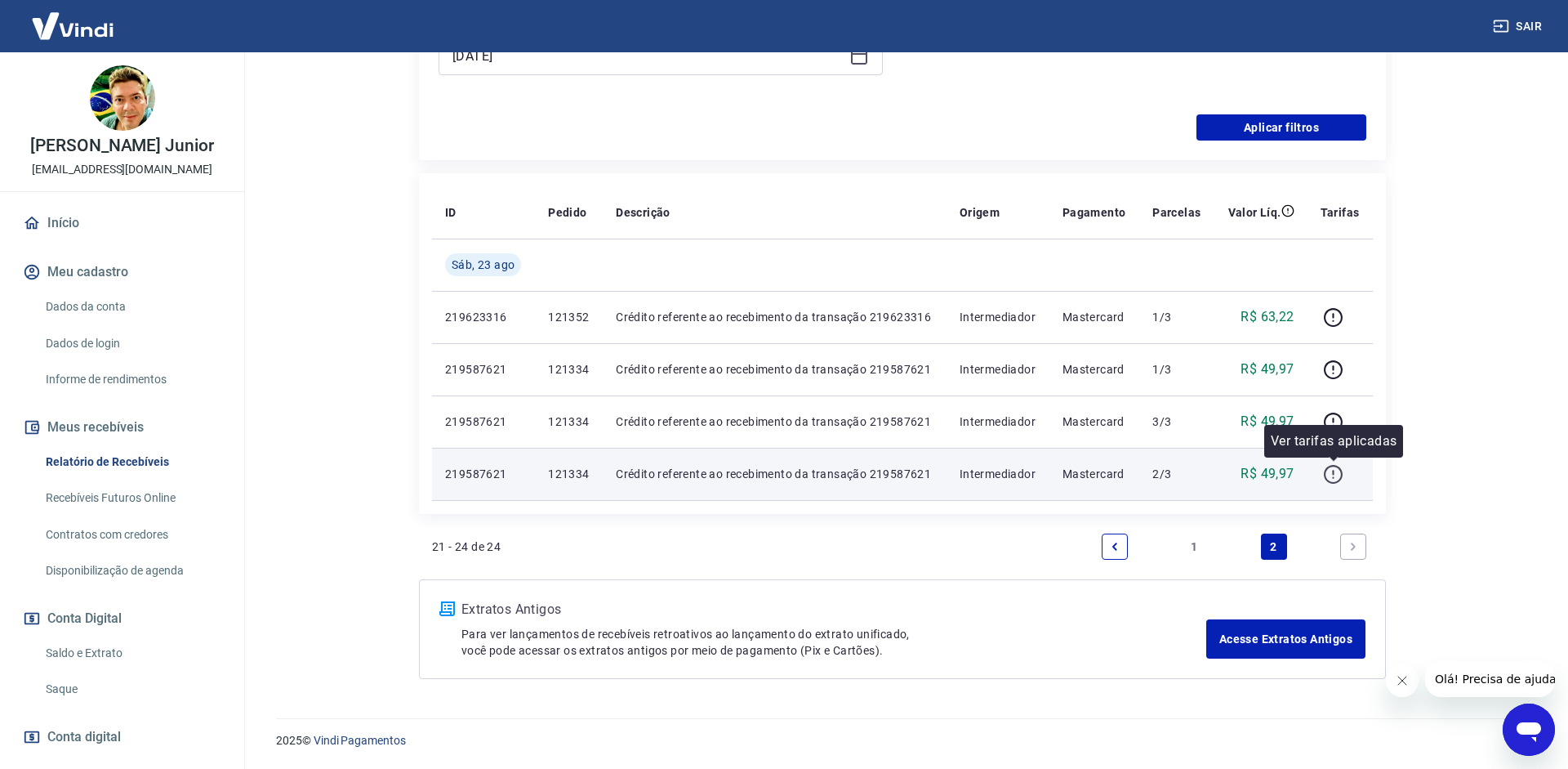
click at [1338, 476] on icon "button" at bounding box center [1333, 473] width 20 height 20
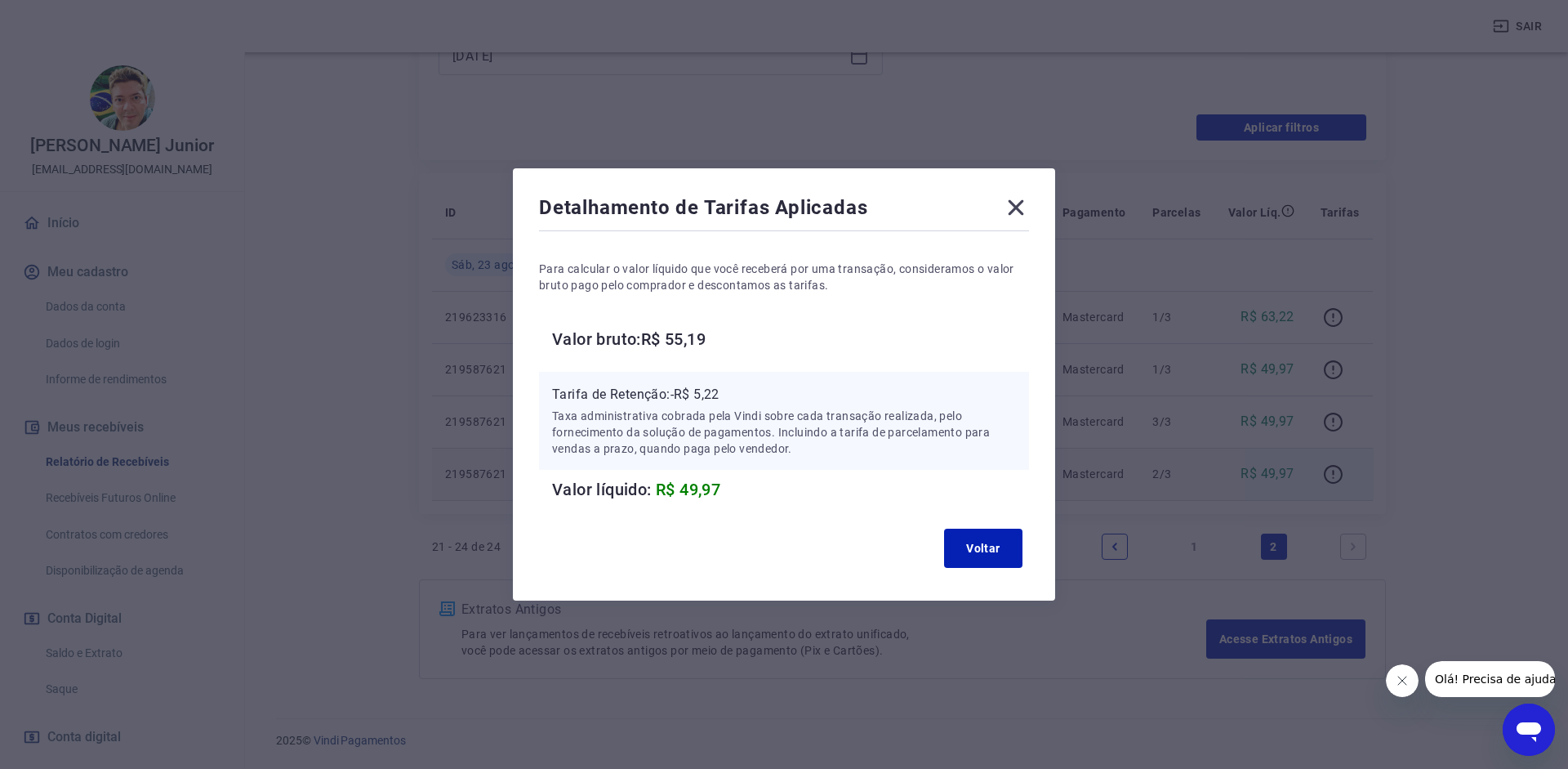
click at [1014, 211] on icon at bounding box center [1016, 208] width 15 height 15
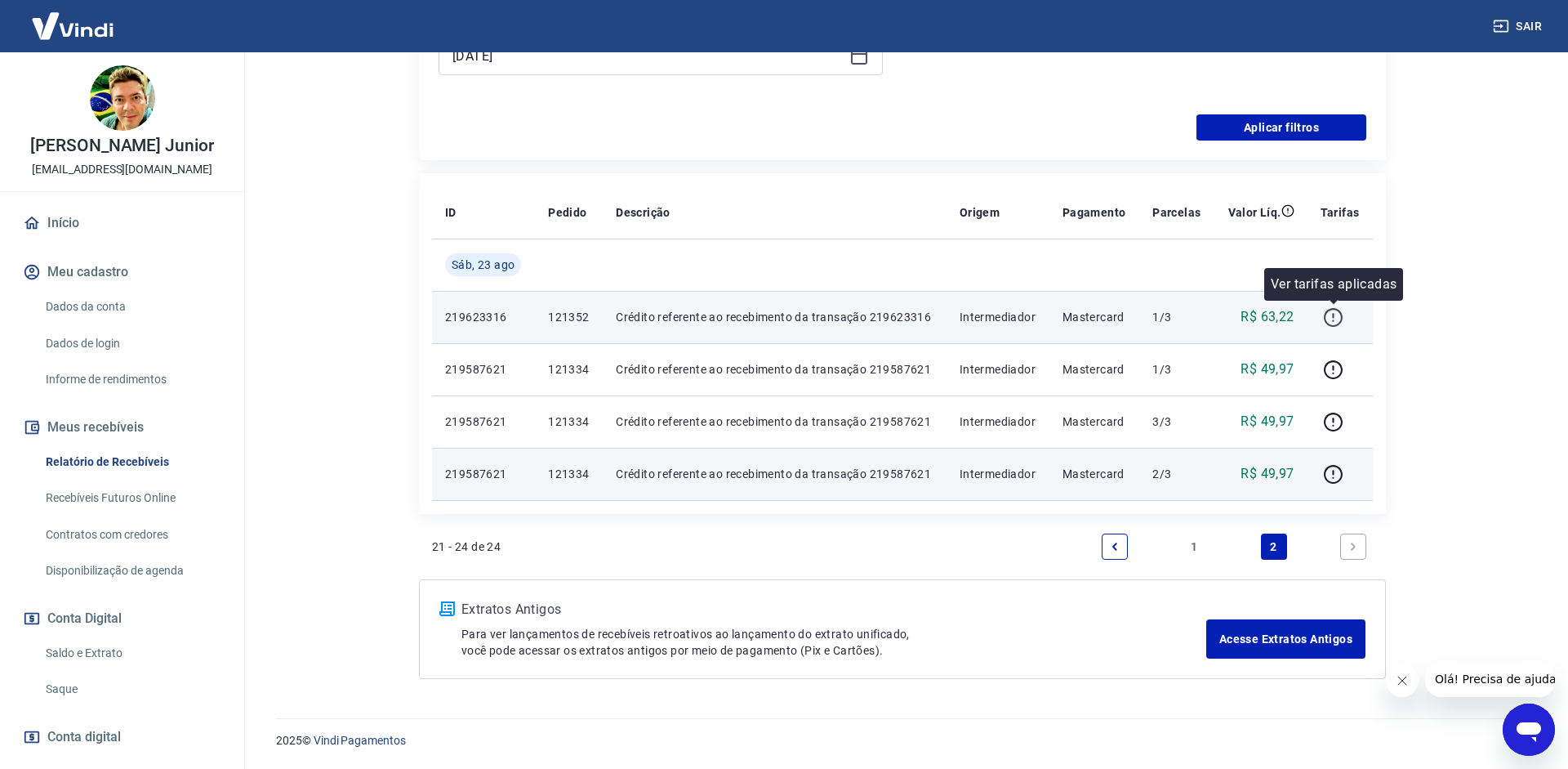
click at [1331, 312] on icon "button" at bounding box center [1333, 317] width 20 height 20
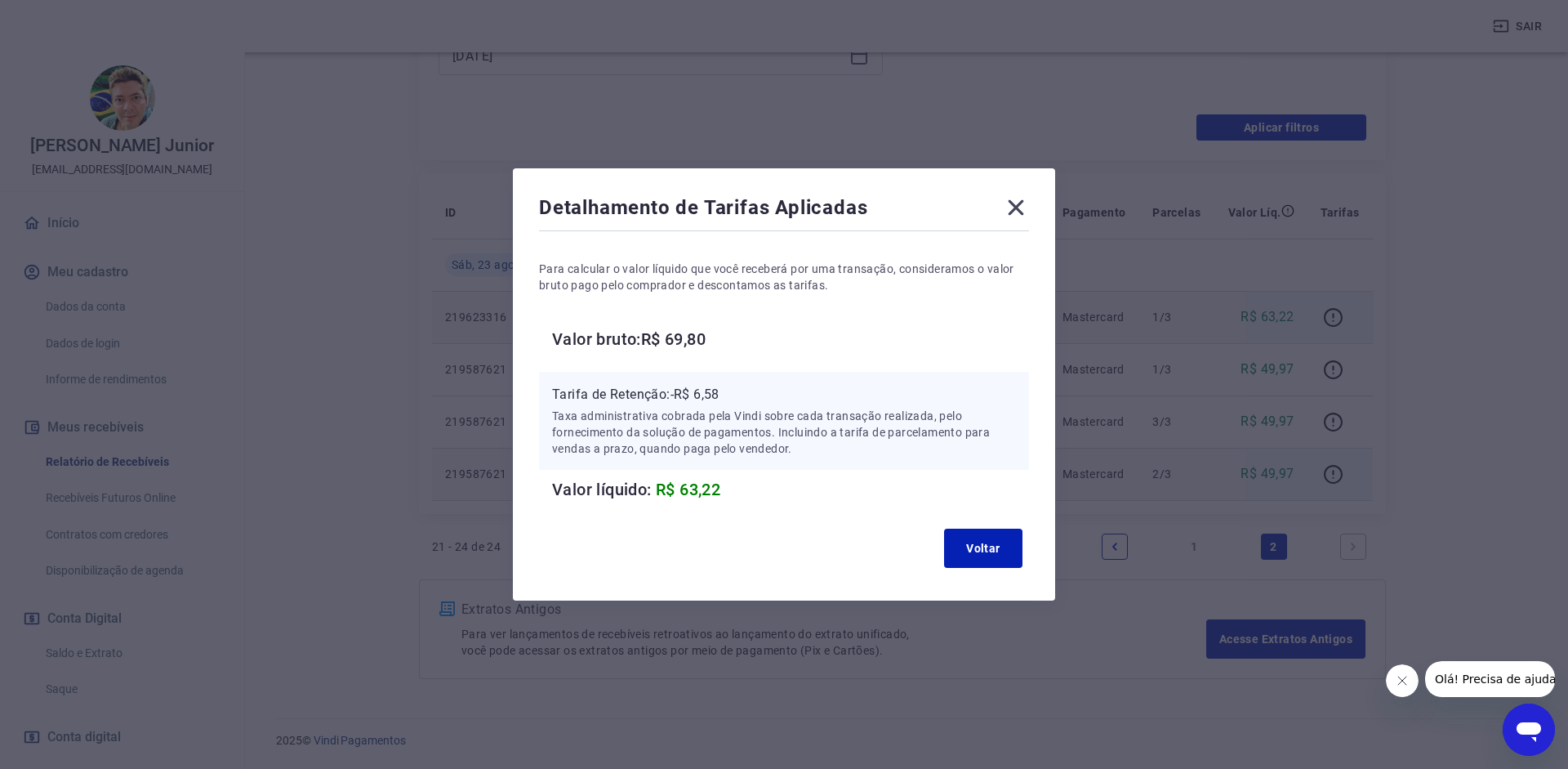
click at [1014, 203] on icon at bounding box center [1015, 207] width 26 height 26
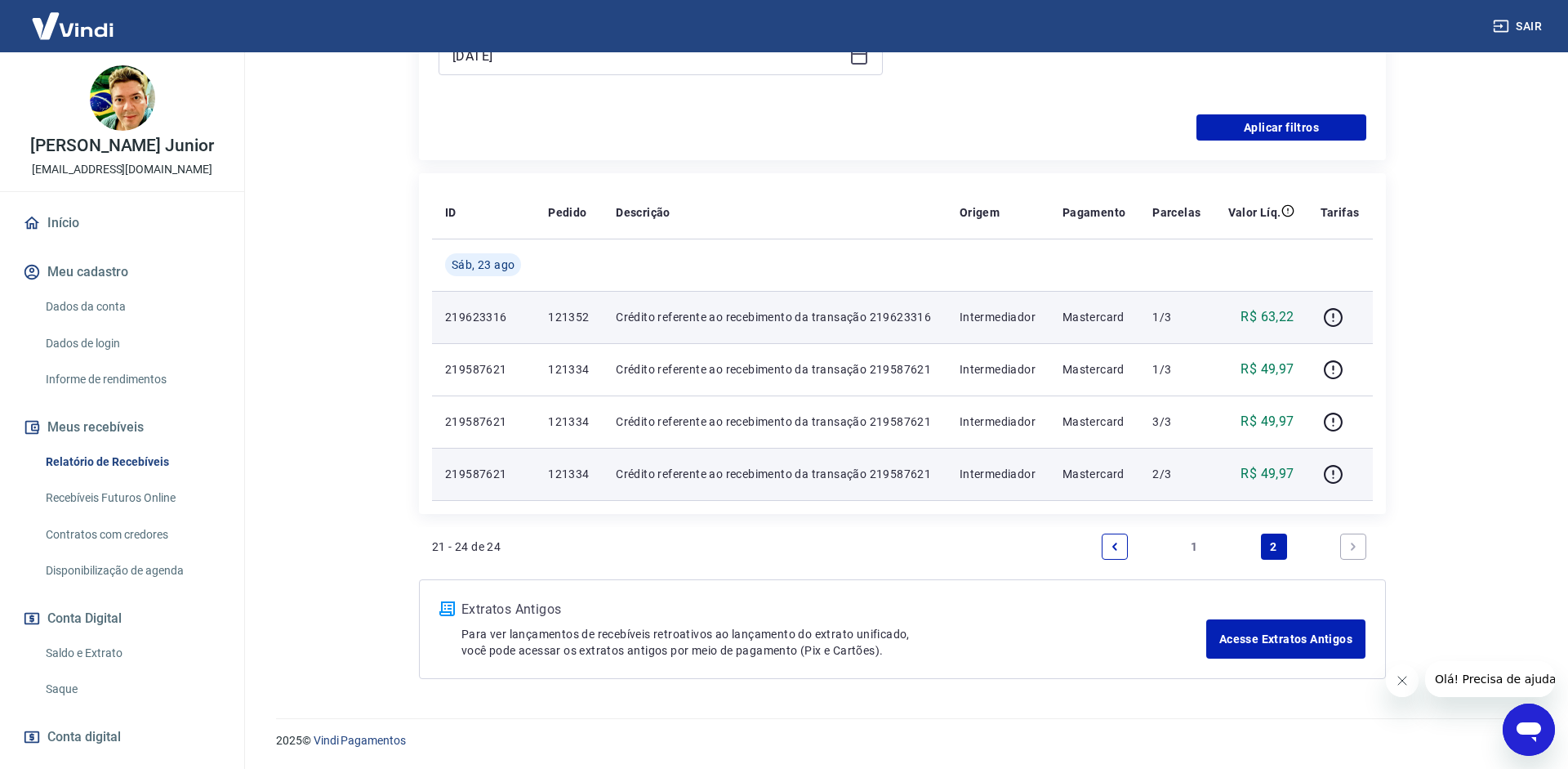
click at [1190, 531] on li "1" at bounding box center [1194, 546] width 40 height 40
click at [1190, 538] on link "1" at bounding box center [1194, 546] width 26 height 26
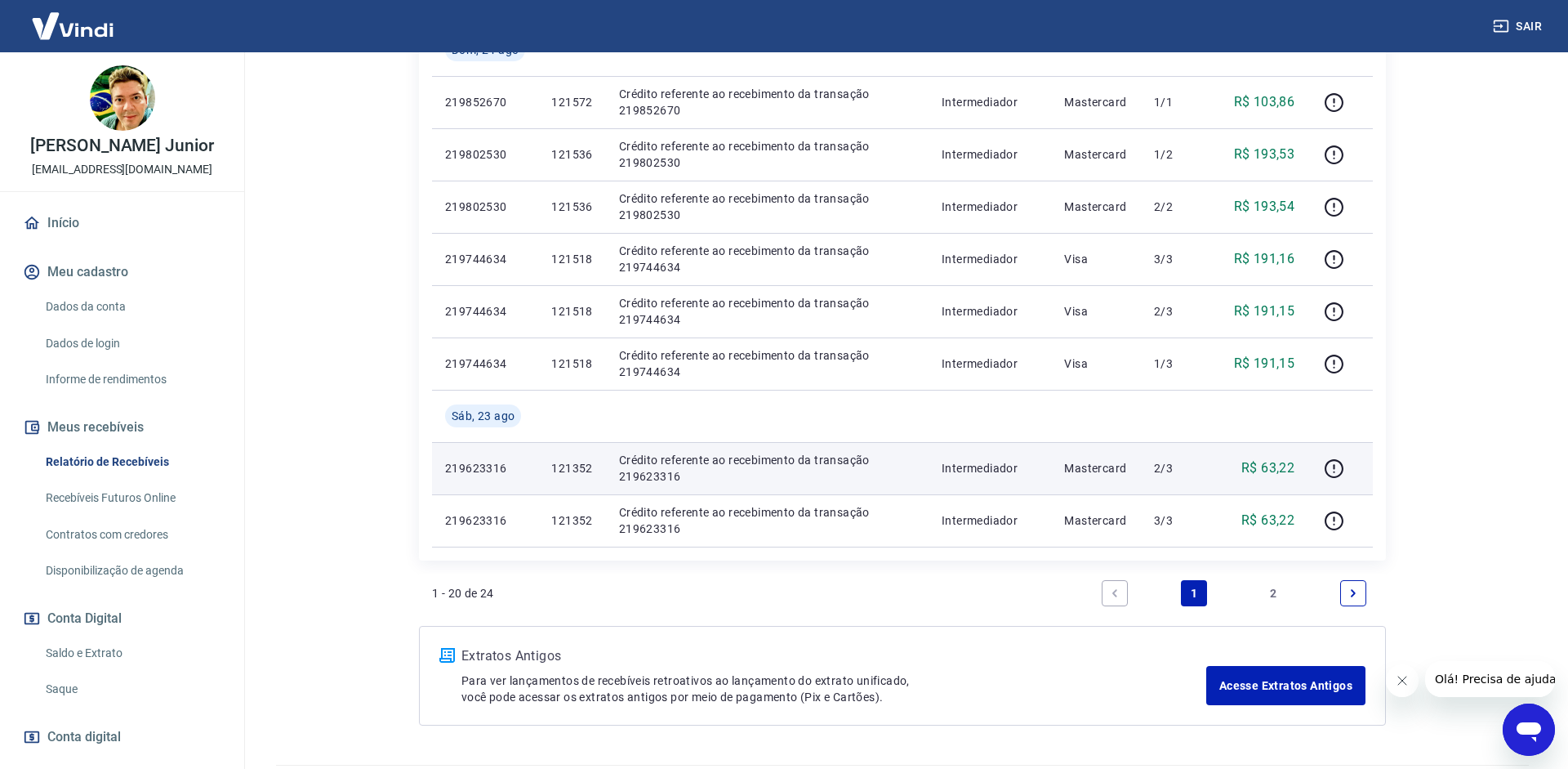
scroll to position [1319, 0]
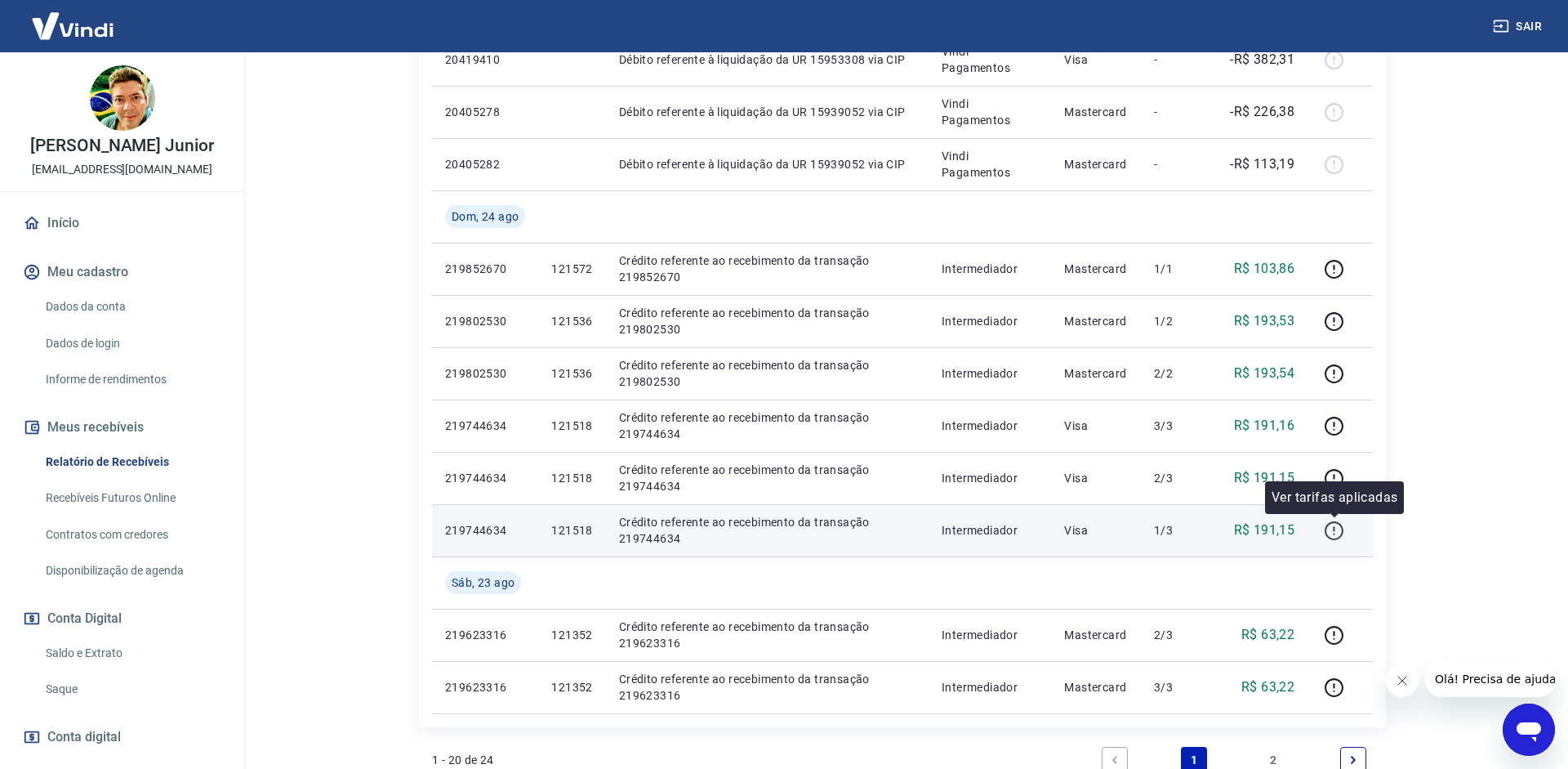
click at [1337, 534] on icon "button" at bounding box center [1334, 530] width 20 height 20
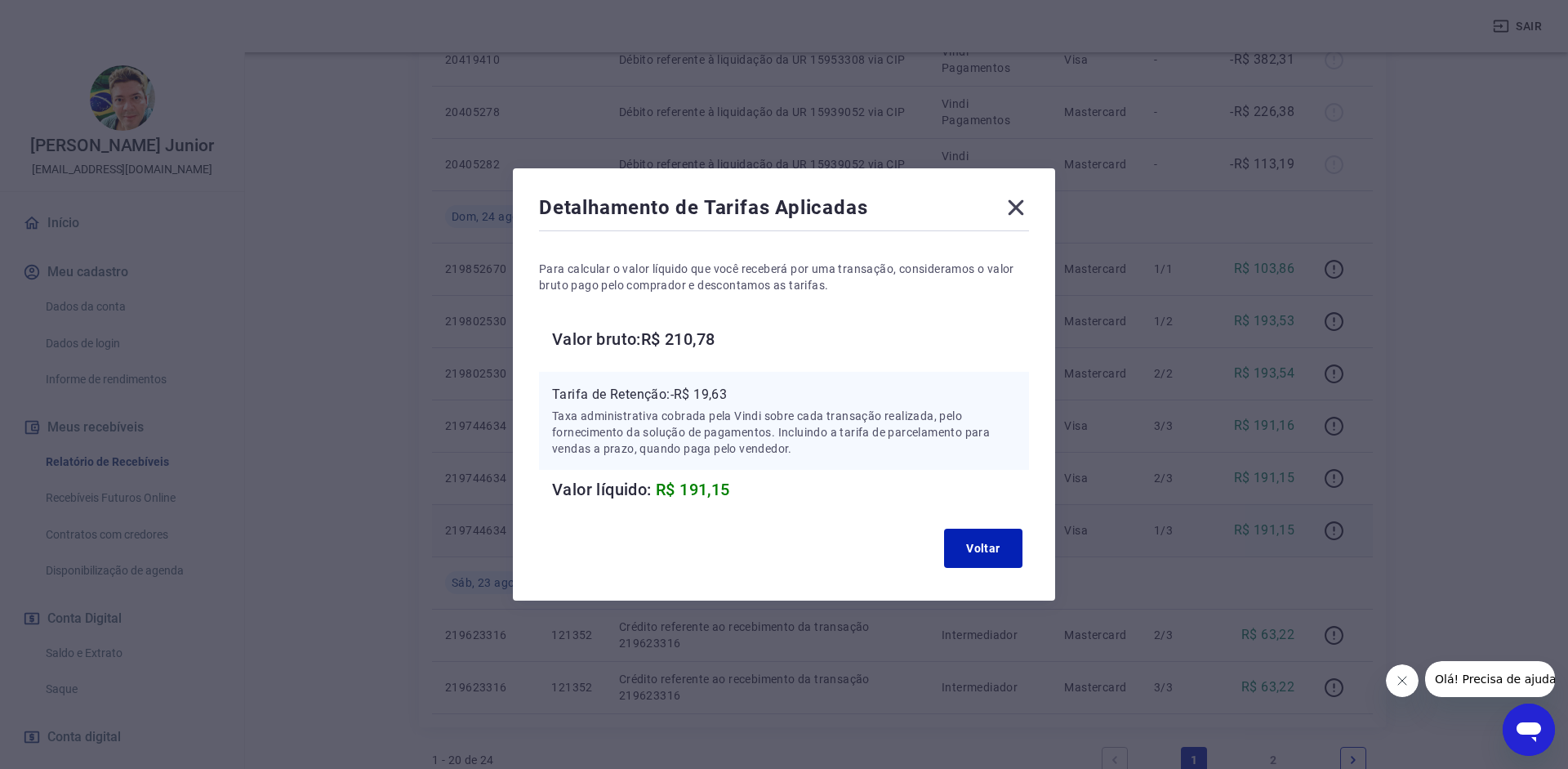
click at [1020, 197] on icon at bounding box center [1015, 207] width 26 height 26
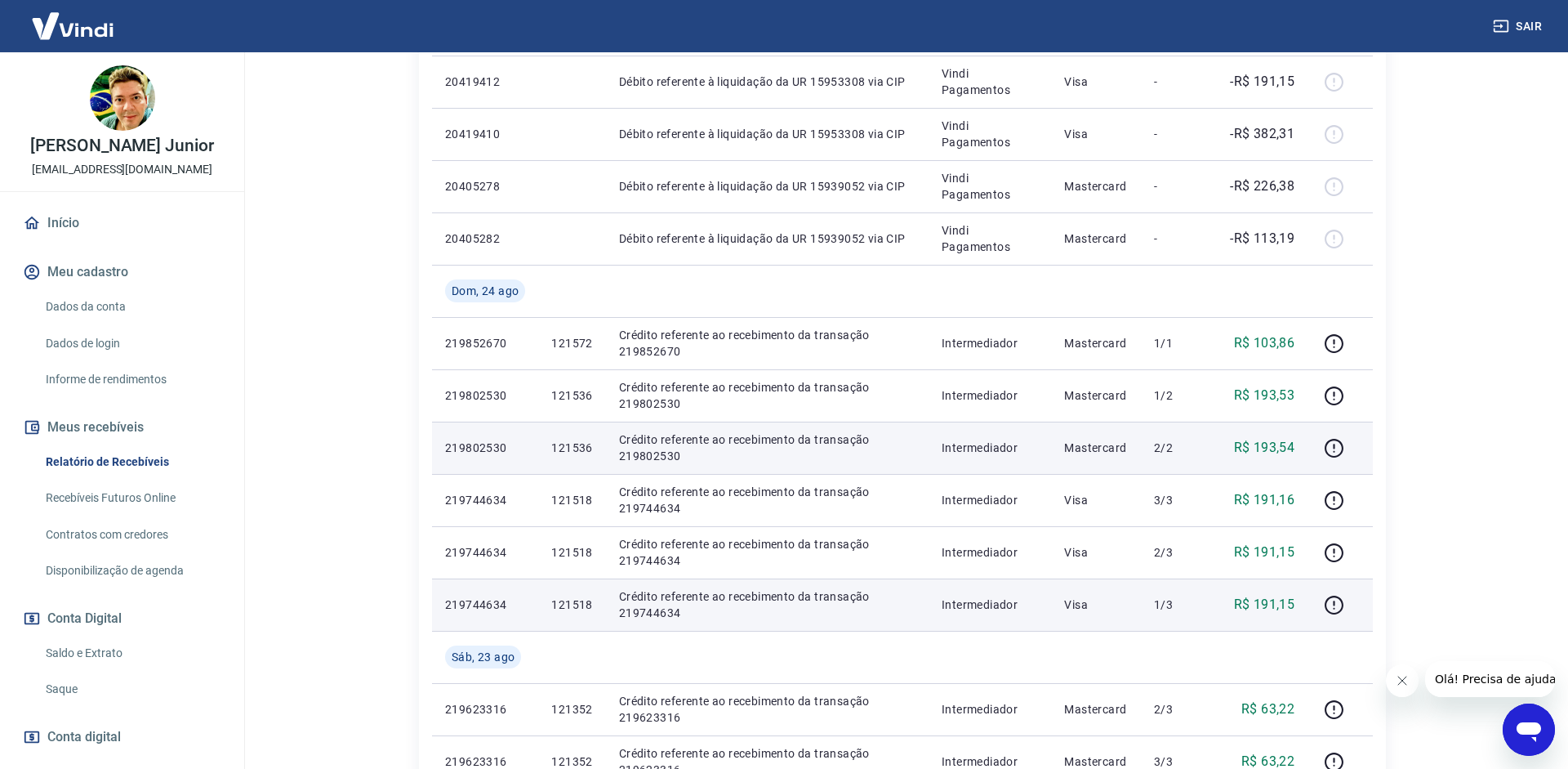
scroll to position [1152, 0]
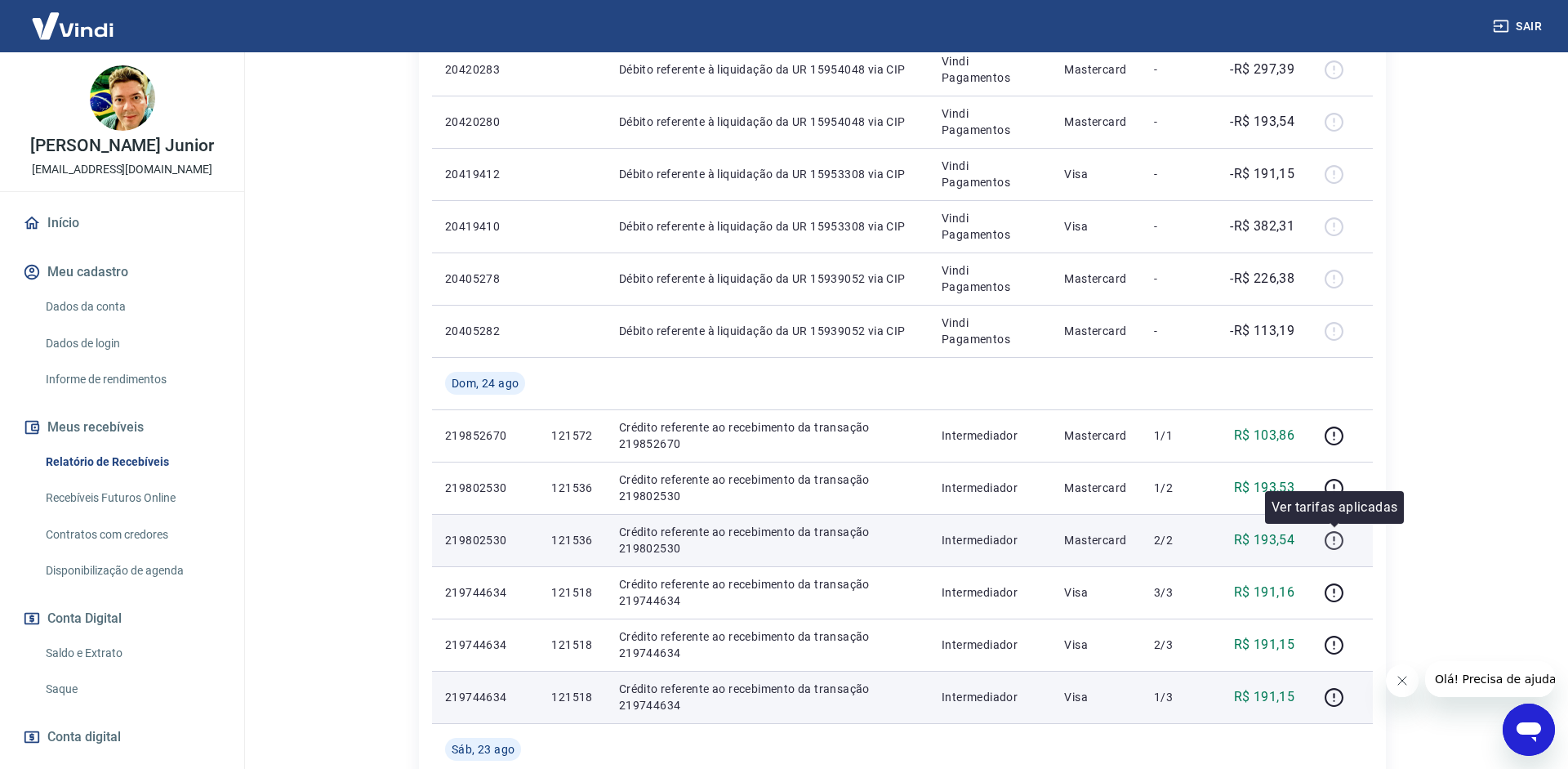
click at [1330, 545] on icon "button" at bounding box center [1334, 540] width 20 height 20
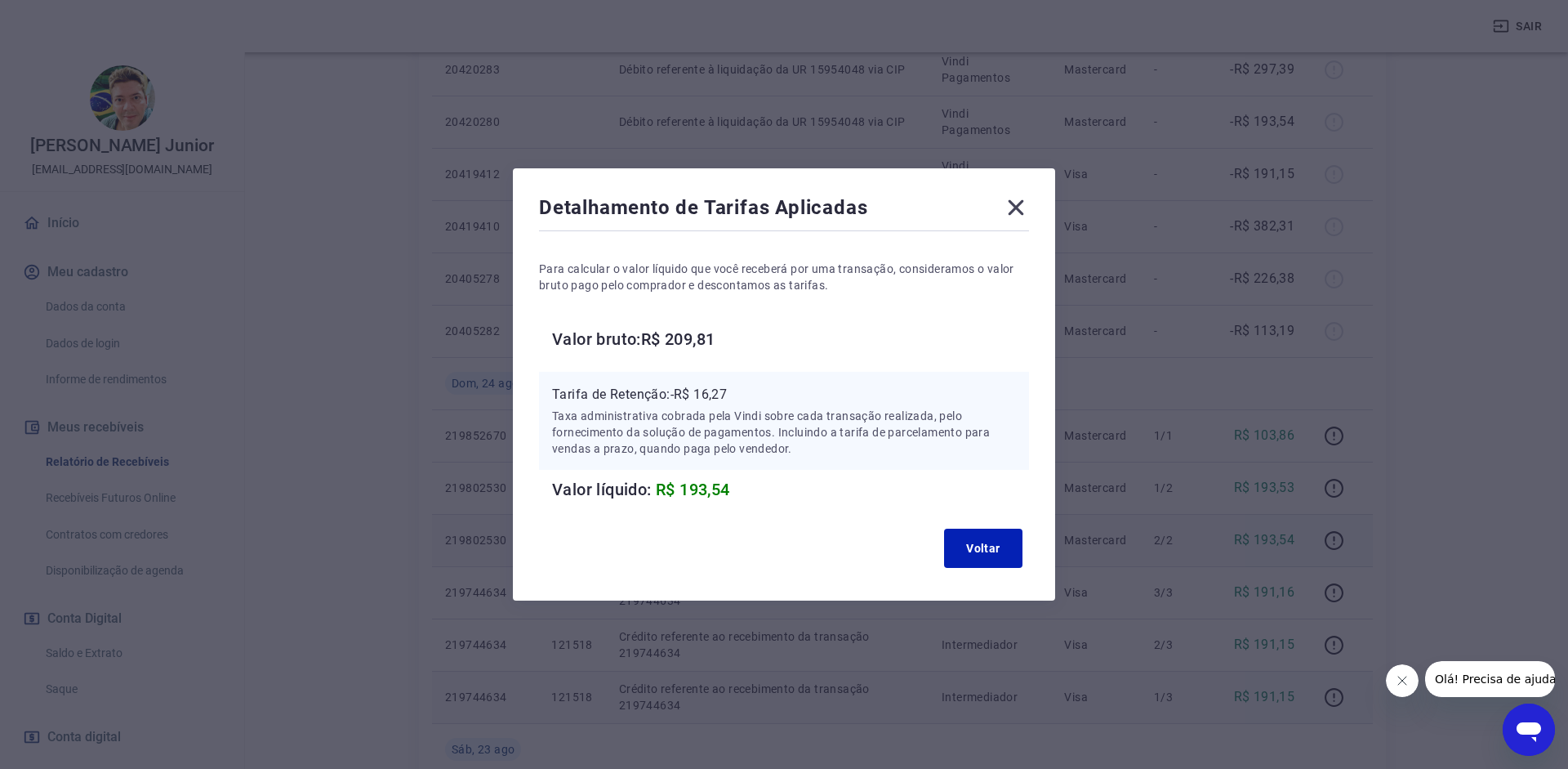
click at [1016, 198] on icon at bounding box center [1015, 207] width 26 height 26
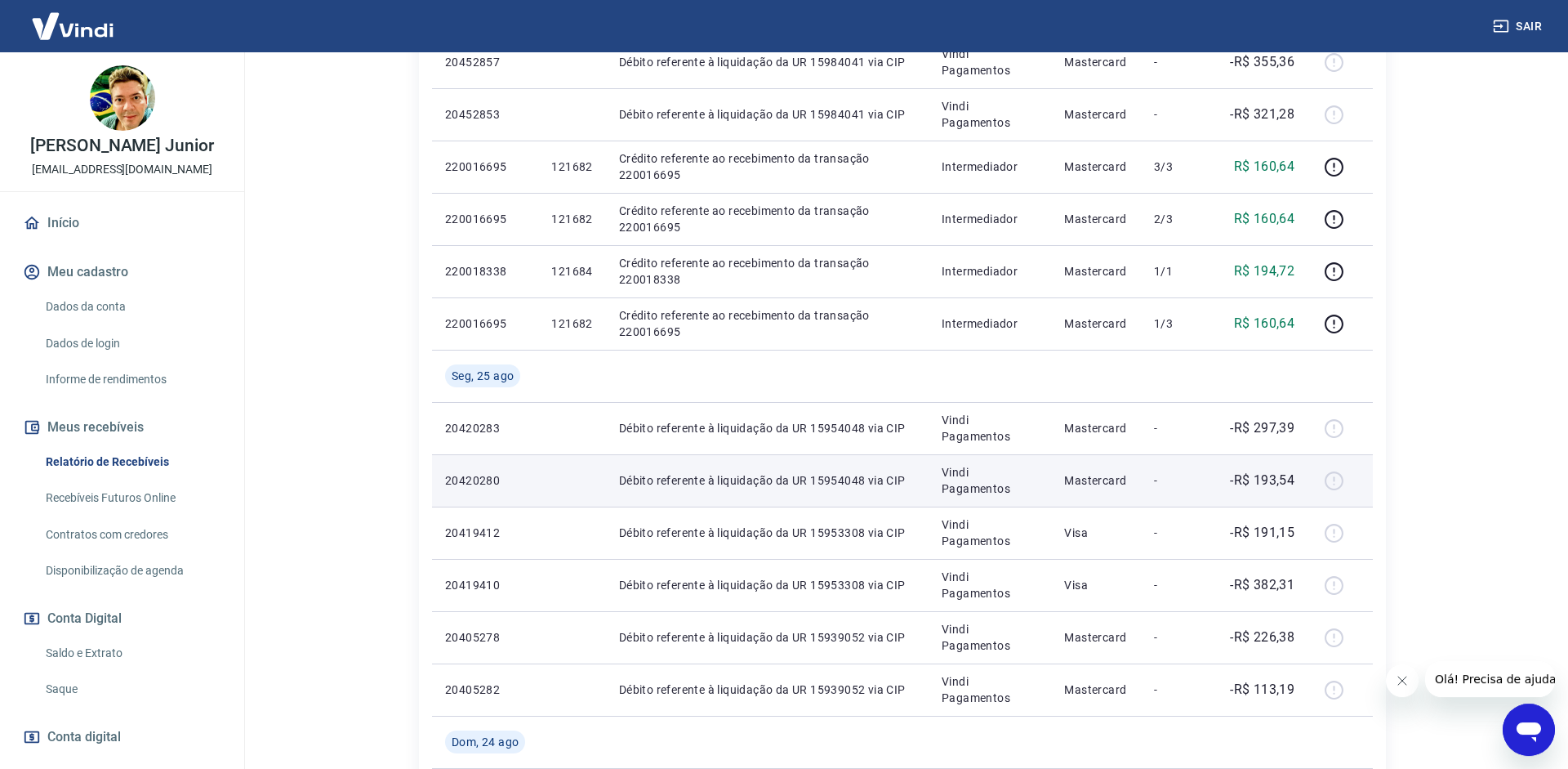
scroll to position [652, 0]
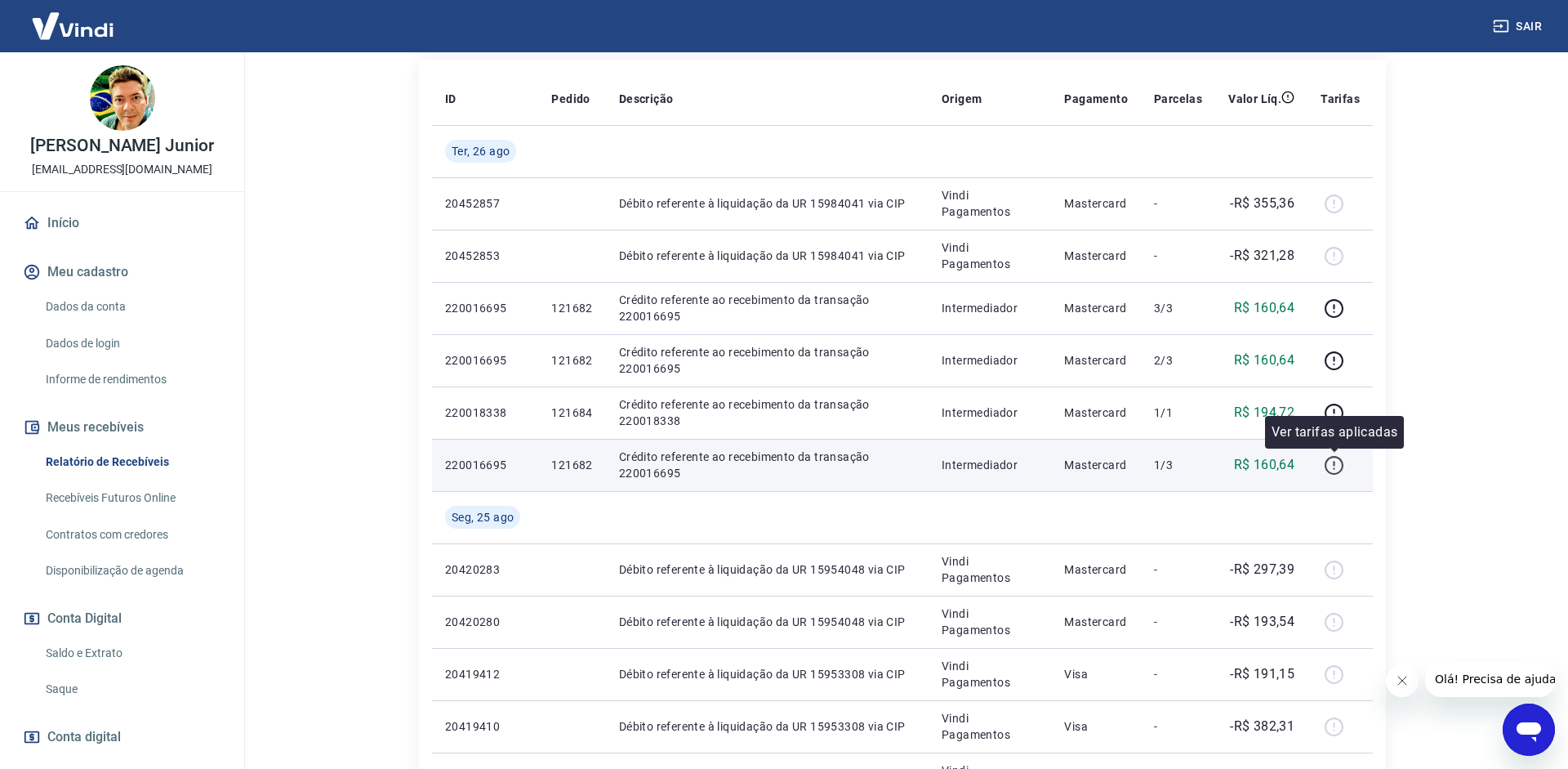
click at [1345, 463] on icon "button" at bounding box center [1334, 465] width 20 height 20
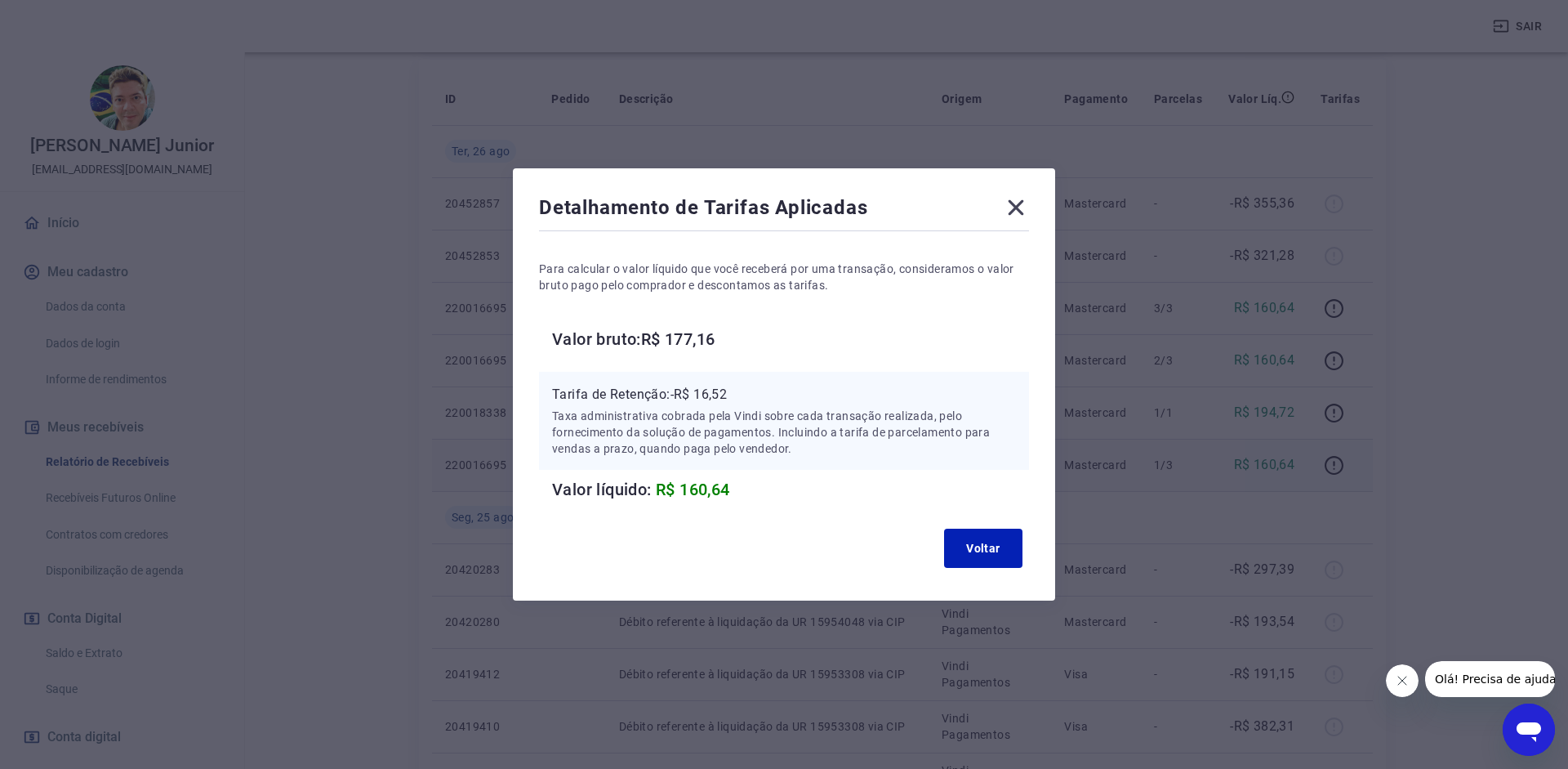
click at [1014, 211] on icon at bounding box center [1015, 207] width 26 height 26
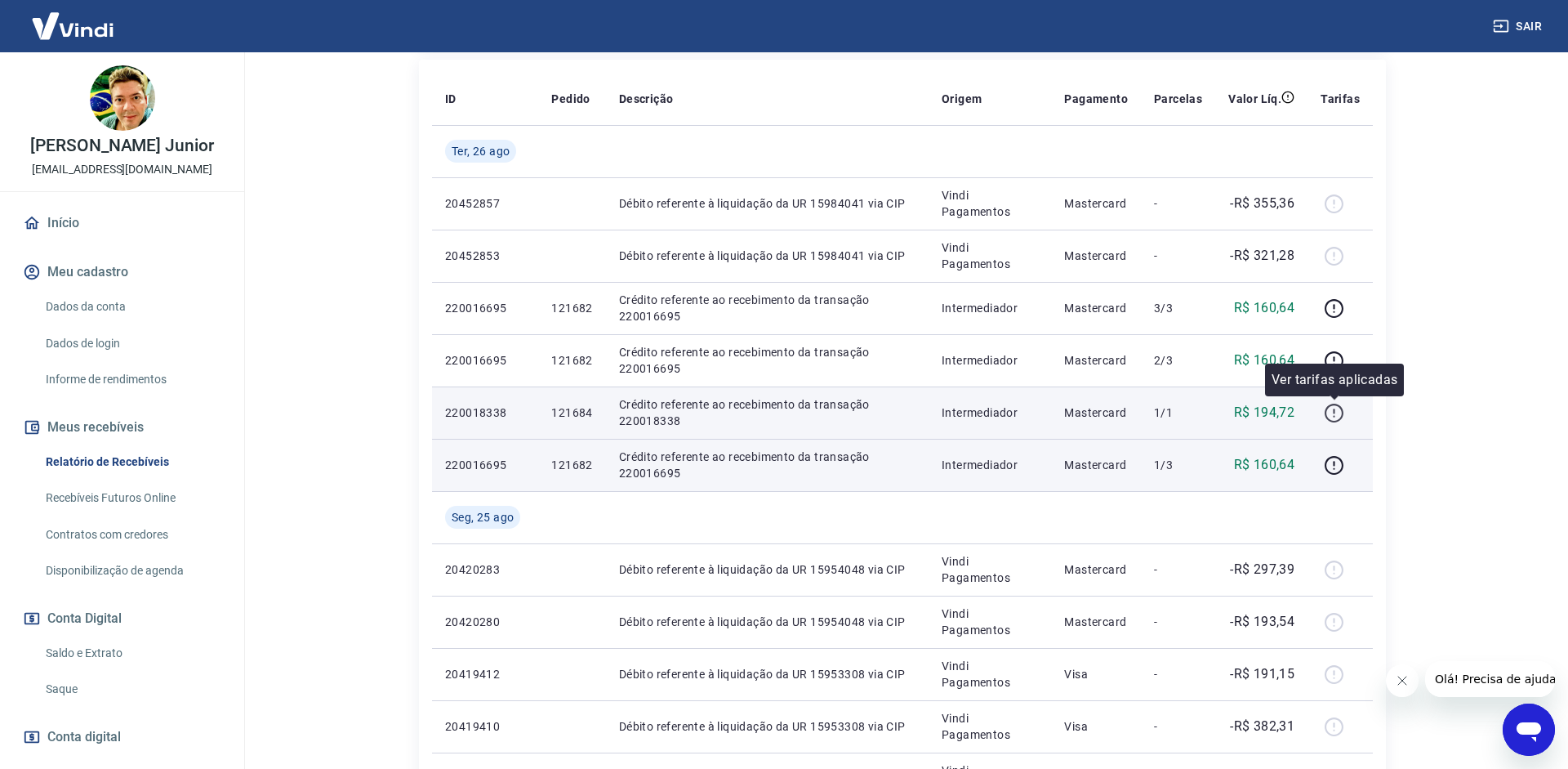
click at [1333, 425] on button "button" at bounding box center [1333, 412] width 26 height 26
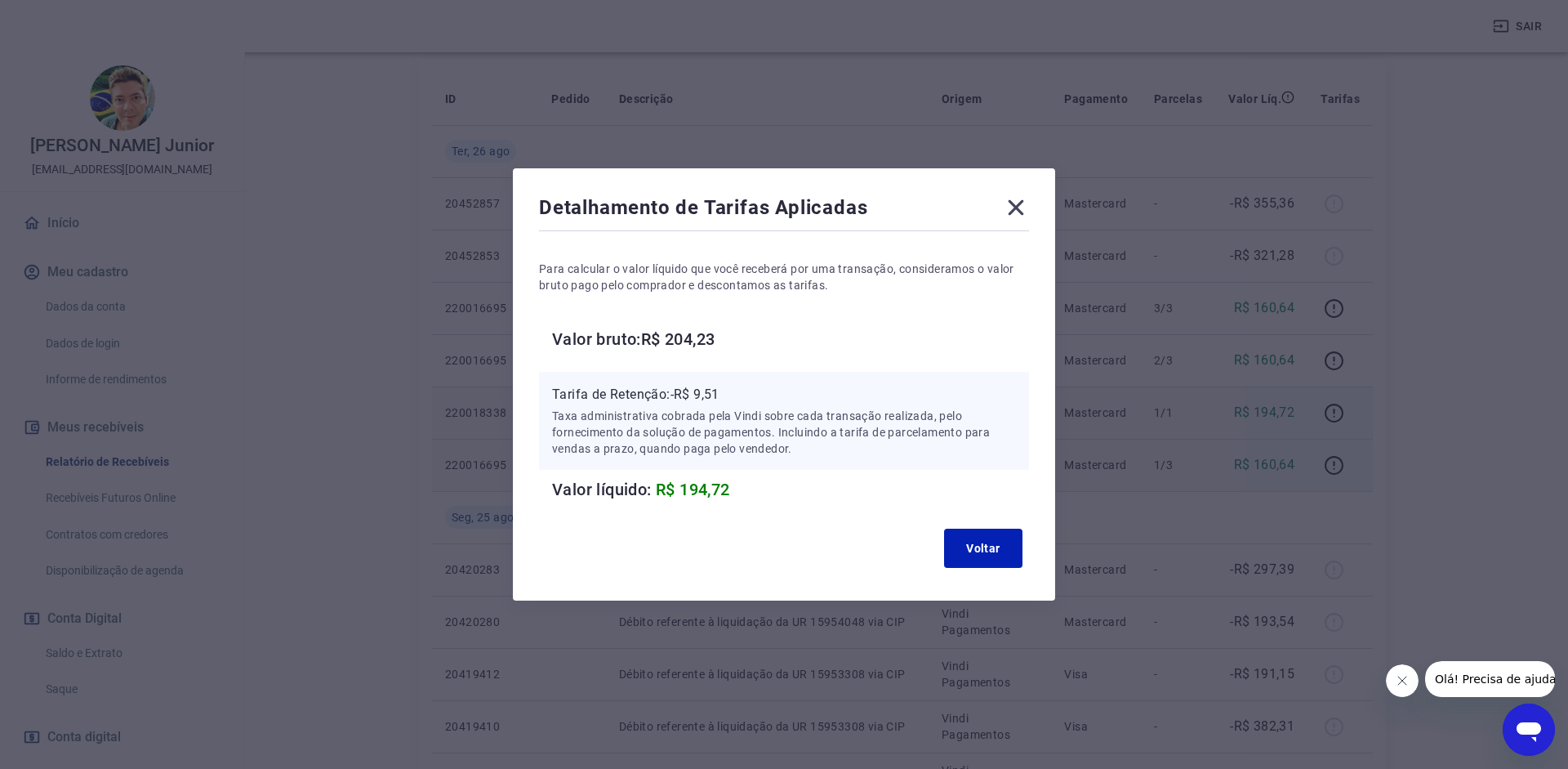
click at [1003, 202] on icon at bounding box center [1015, 207] width 26 height 26
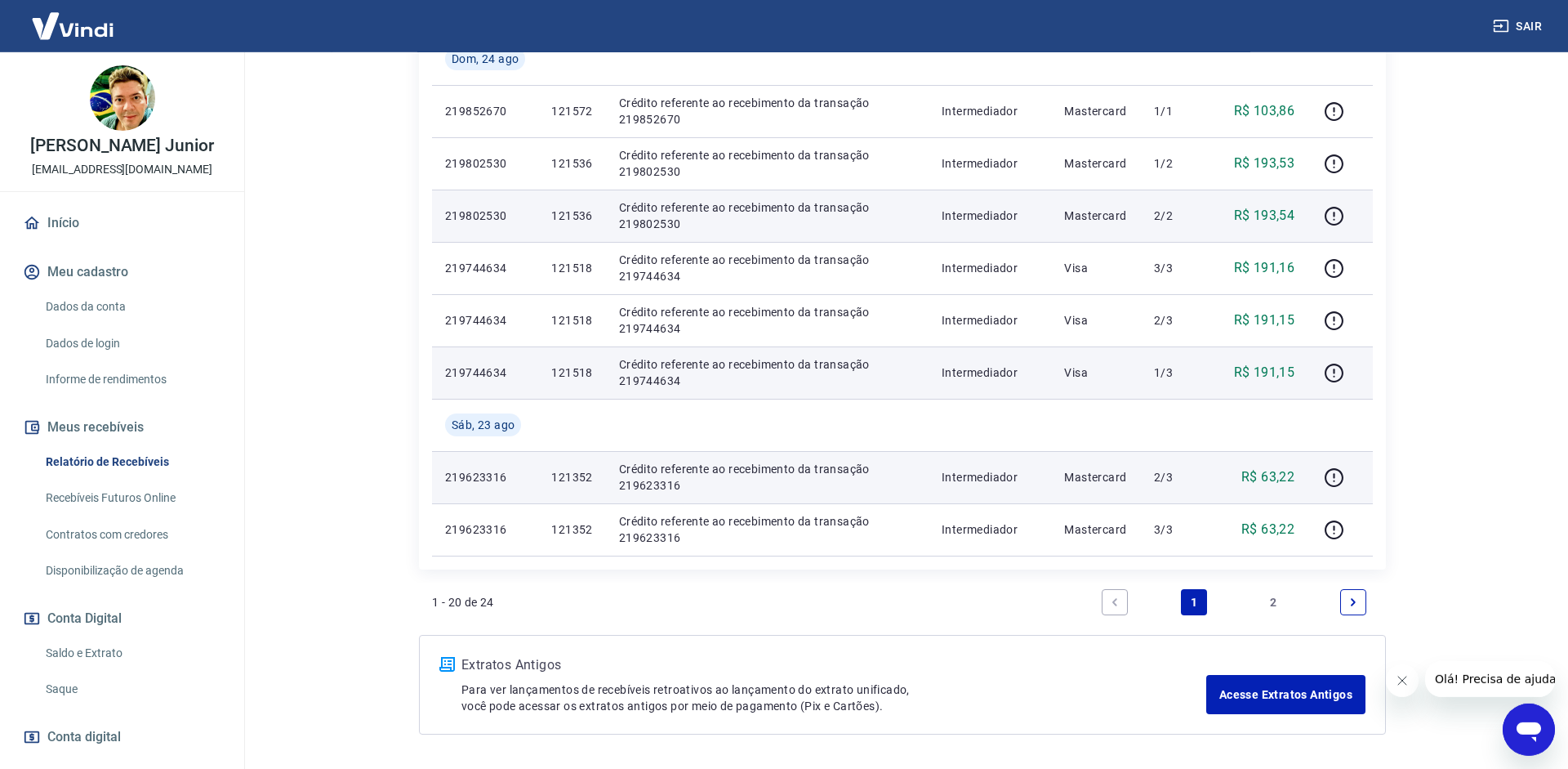
scroll to position [1485, 0]
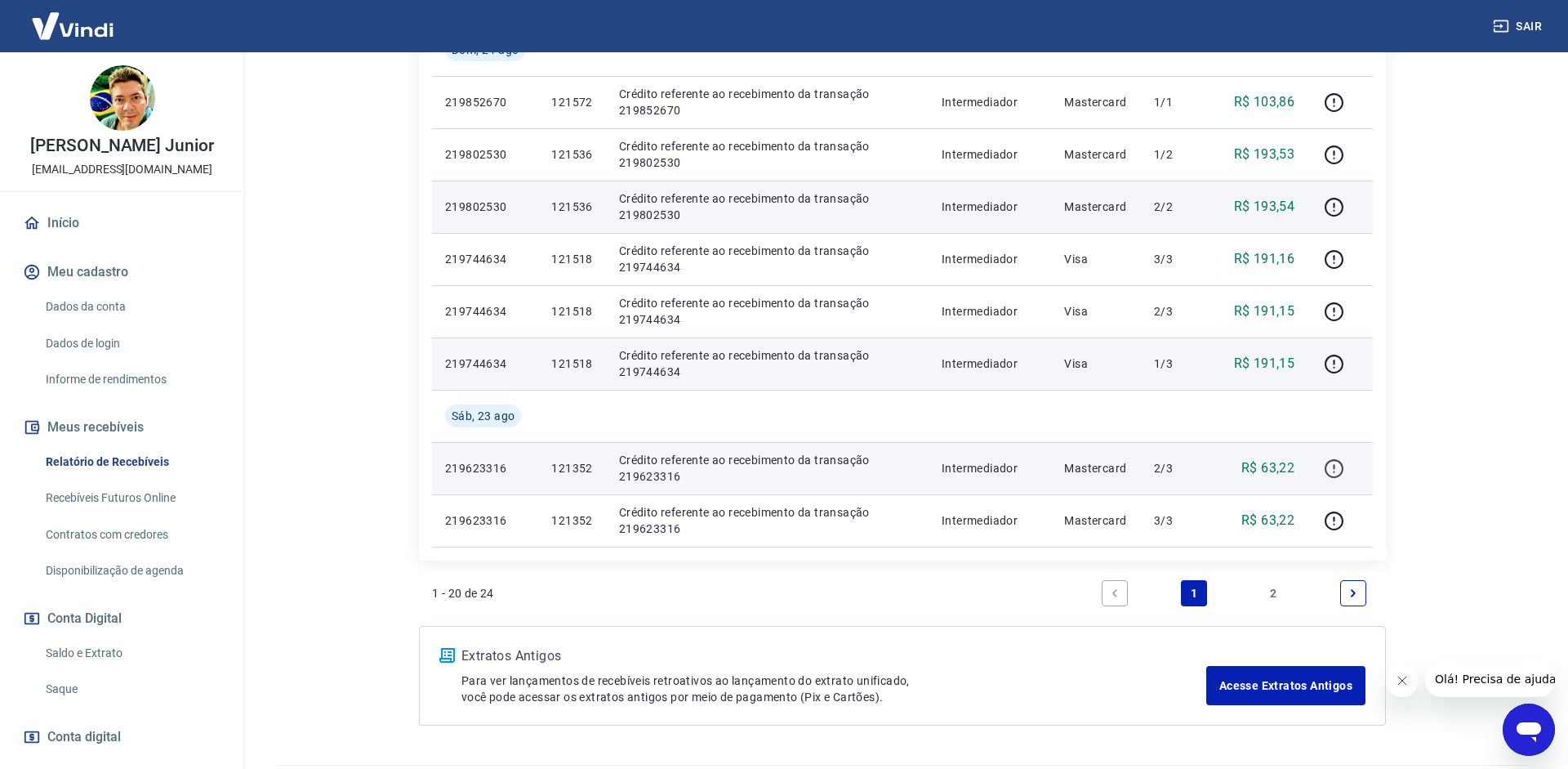
click at [1348, 473] on div at bounding box center [1340, 468] width 40 height 26
click at [1341, 468] on icon "button" at bounding box center [1334, 468] width 20 height 20
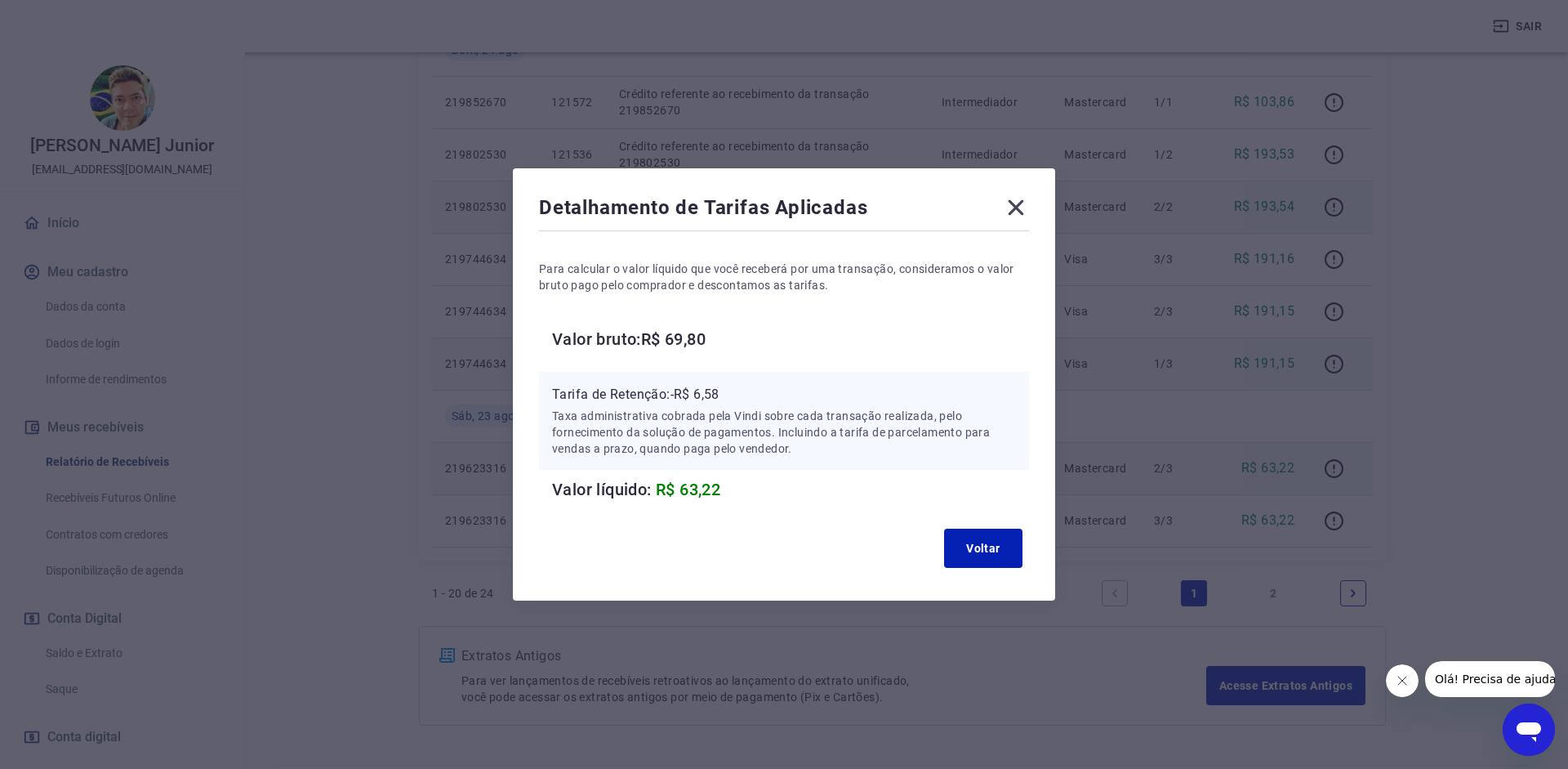
click at [1021, 206] on icon at bounding box center [1015, 207] width 26 height 26
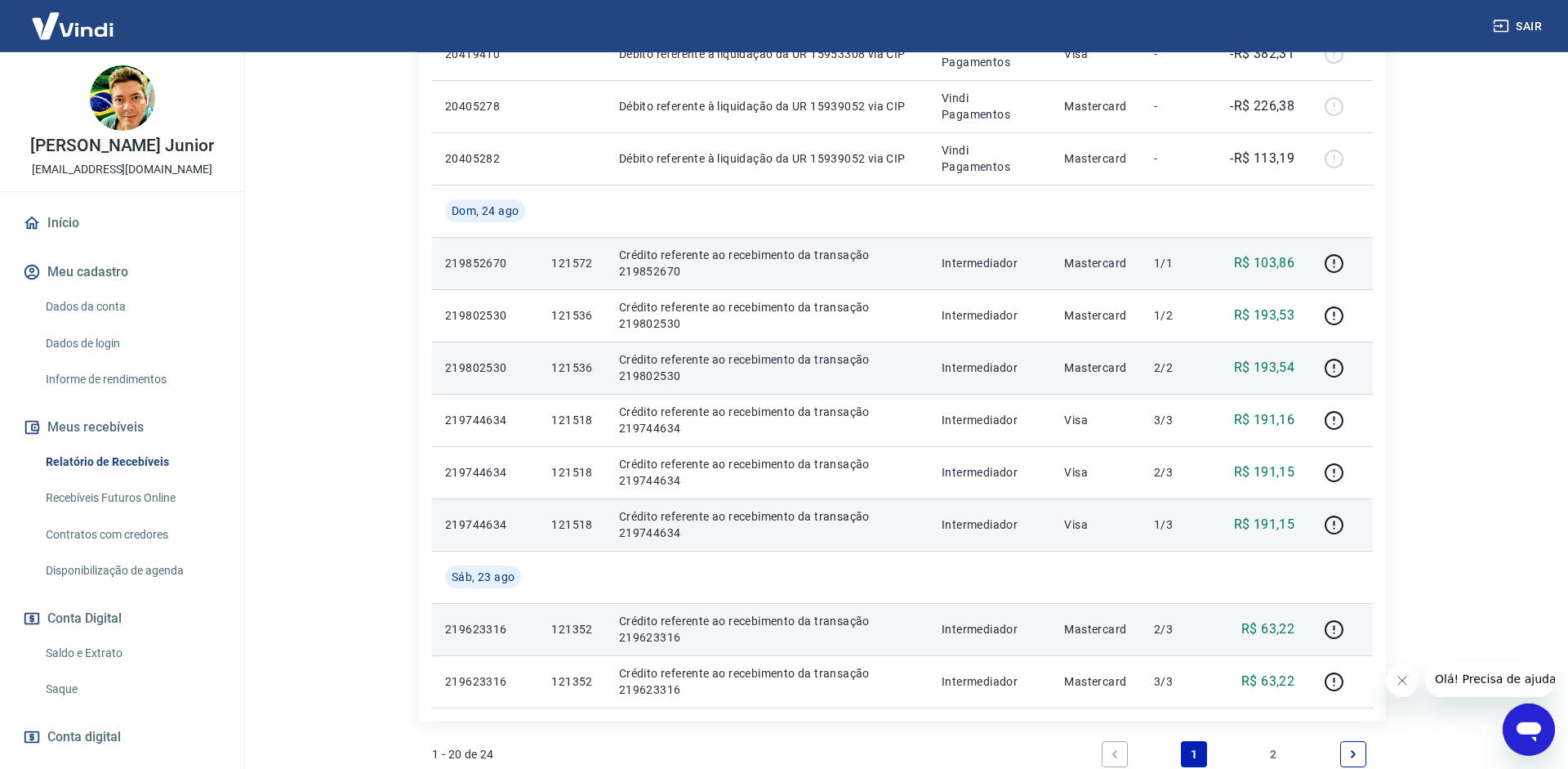
scroll to position [1319, 0]
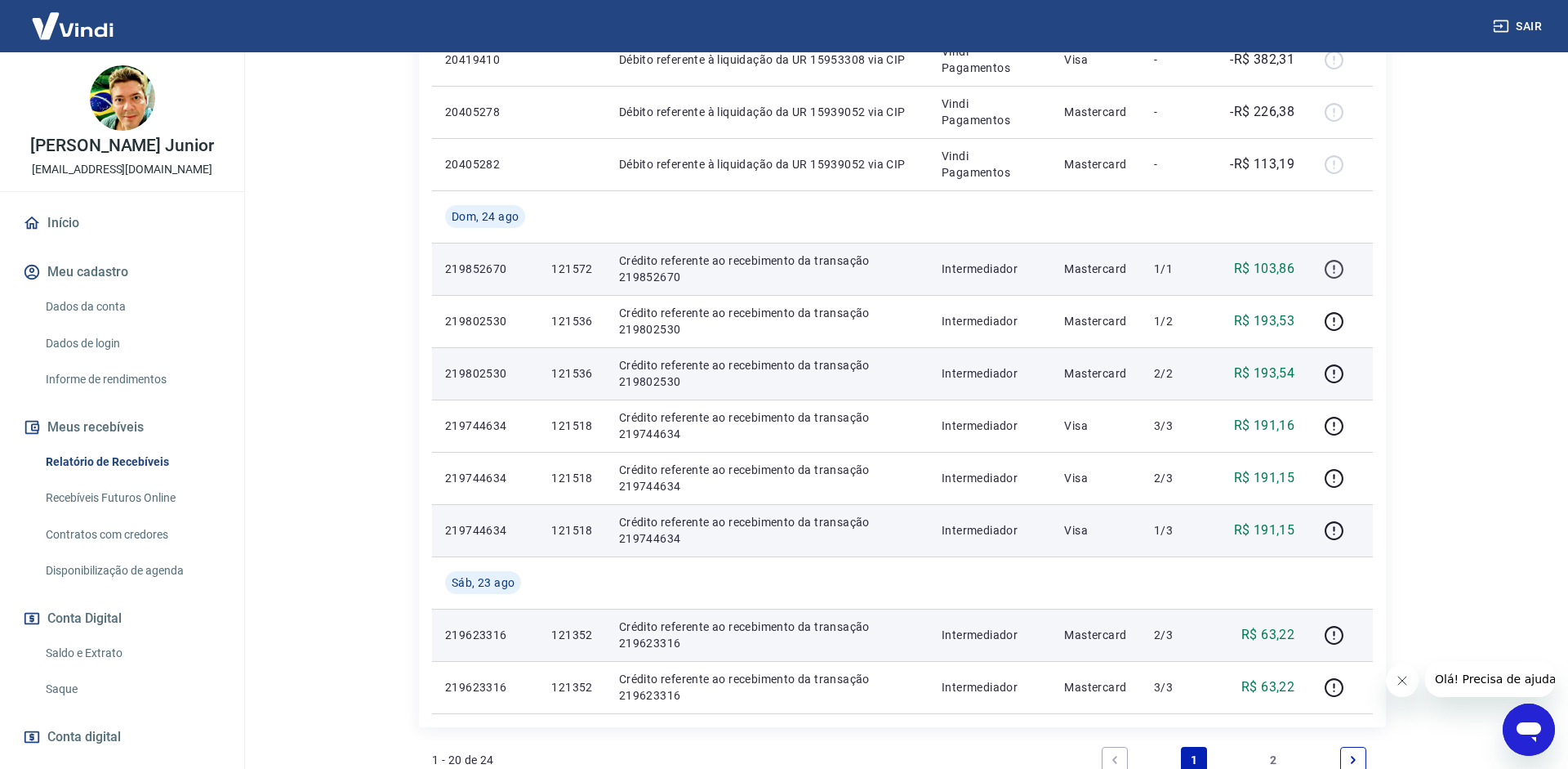
click at [1328, 269] on icon "button" at bounding box center [1334, 269] width 20 height 20
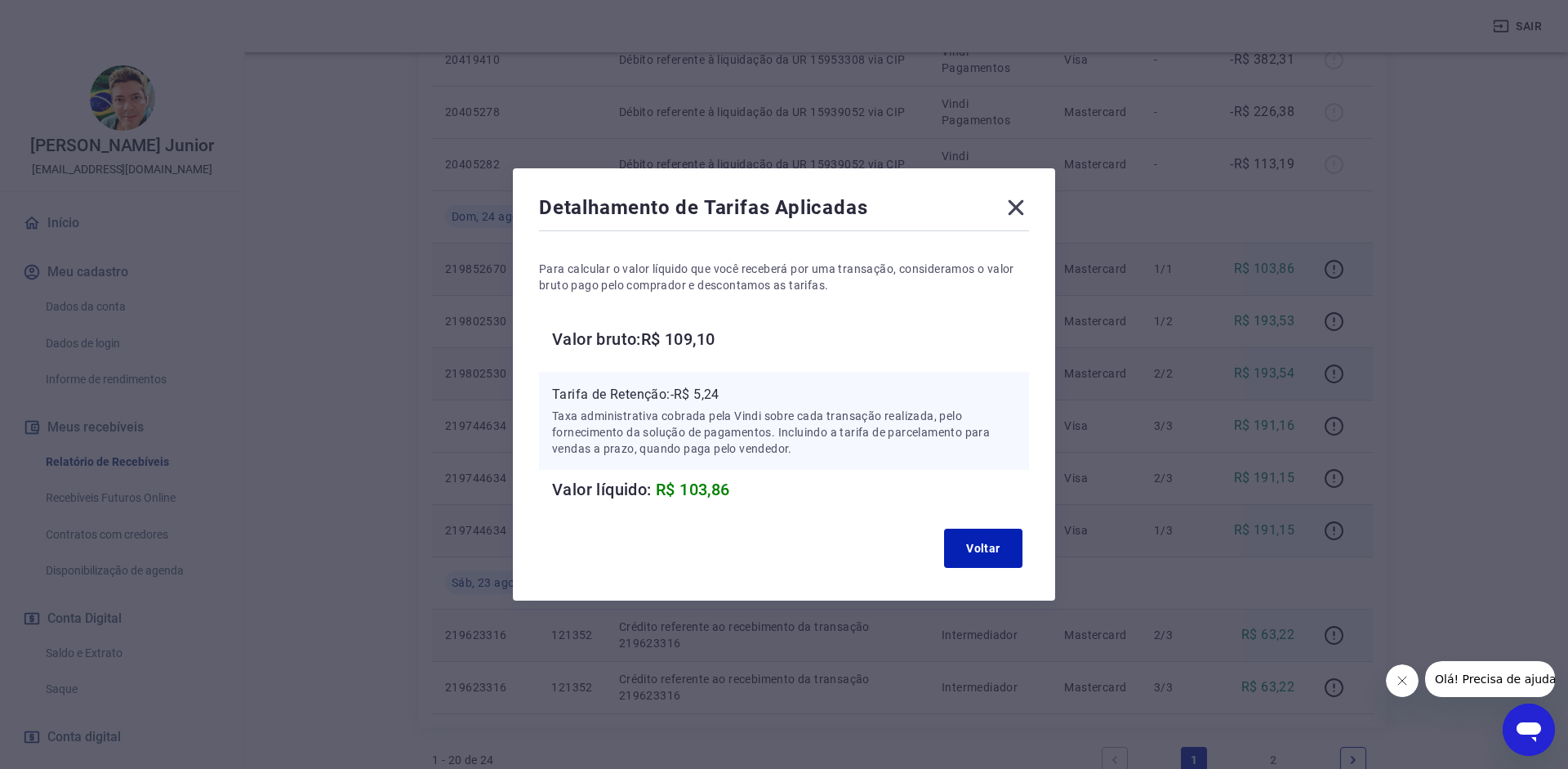
click at [1025, 209] on icon at bounding box center [1015, 207] width 26 height 26
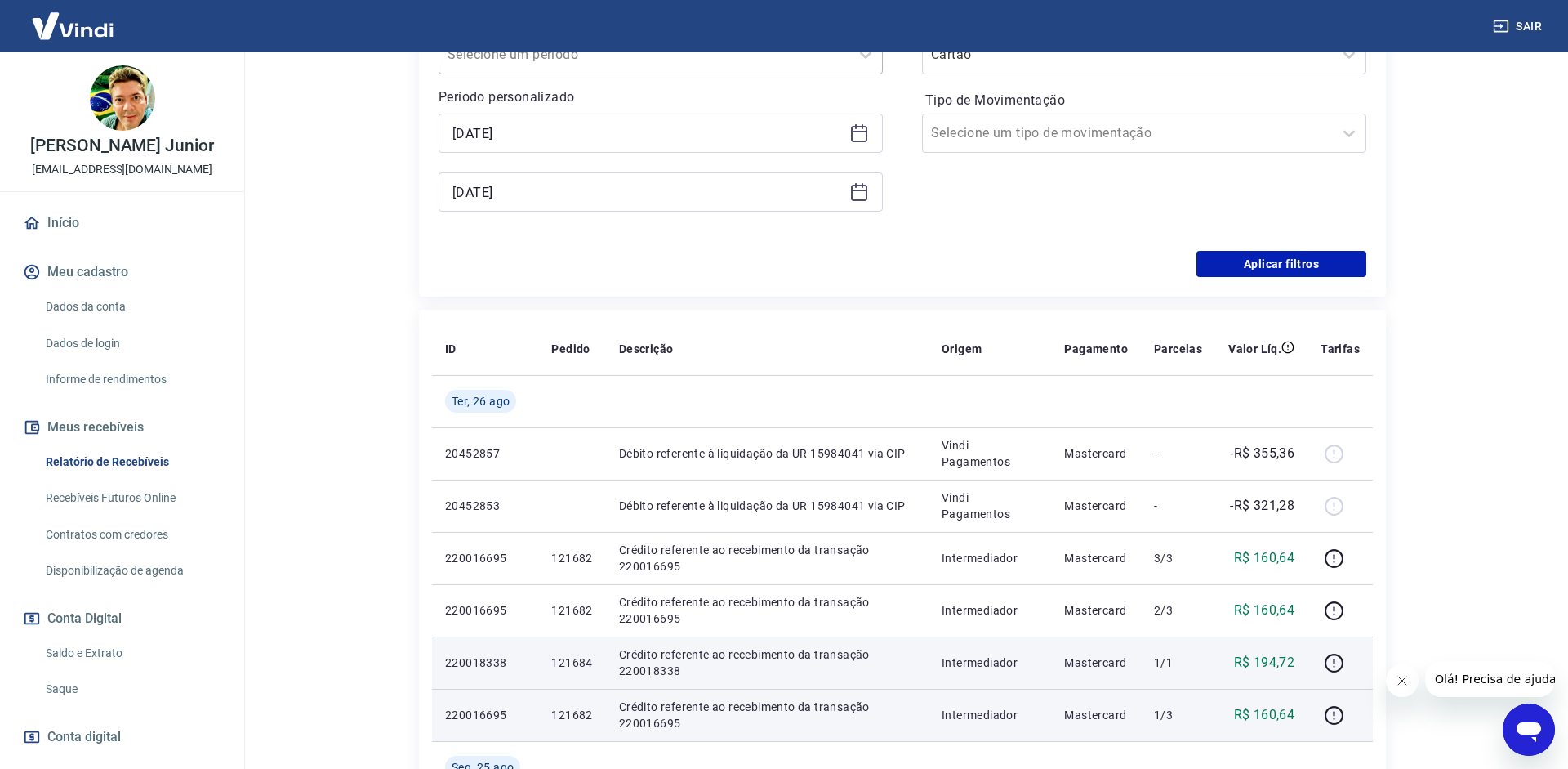
scroll to position [69, 0]
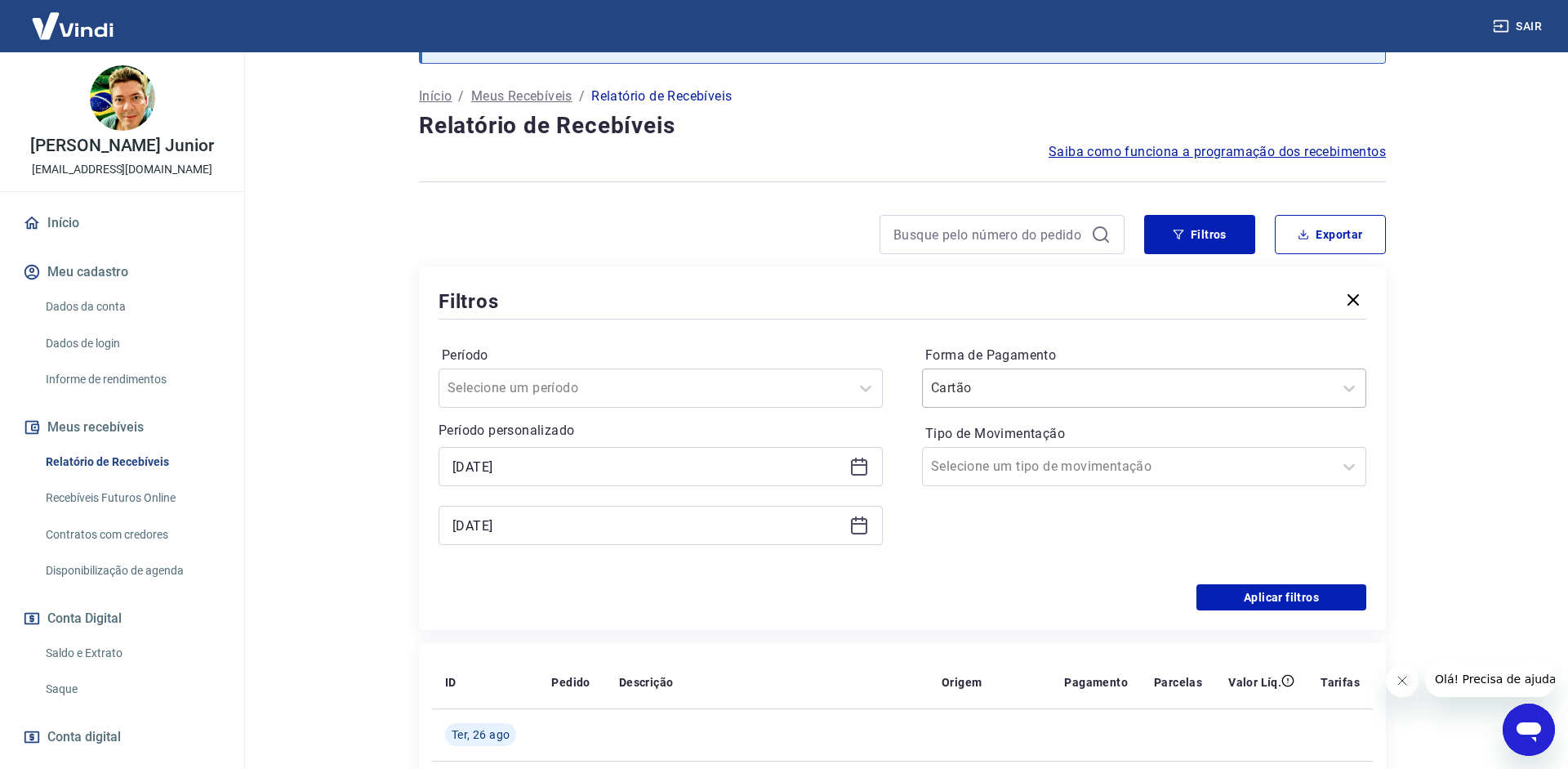
click at [1060, 384] on input "Forma de Pagamento" at bounding box center [1013, 387] width 165 height 19
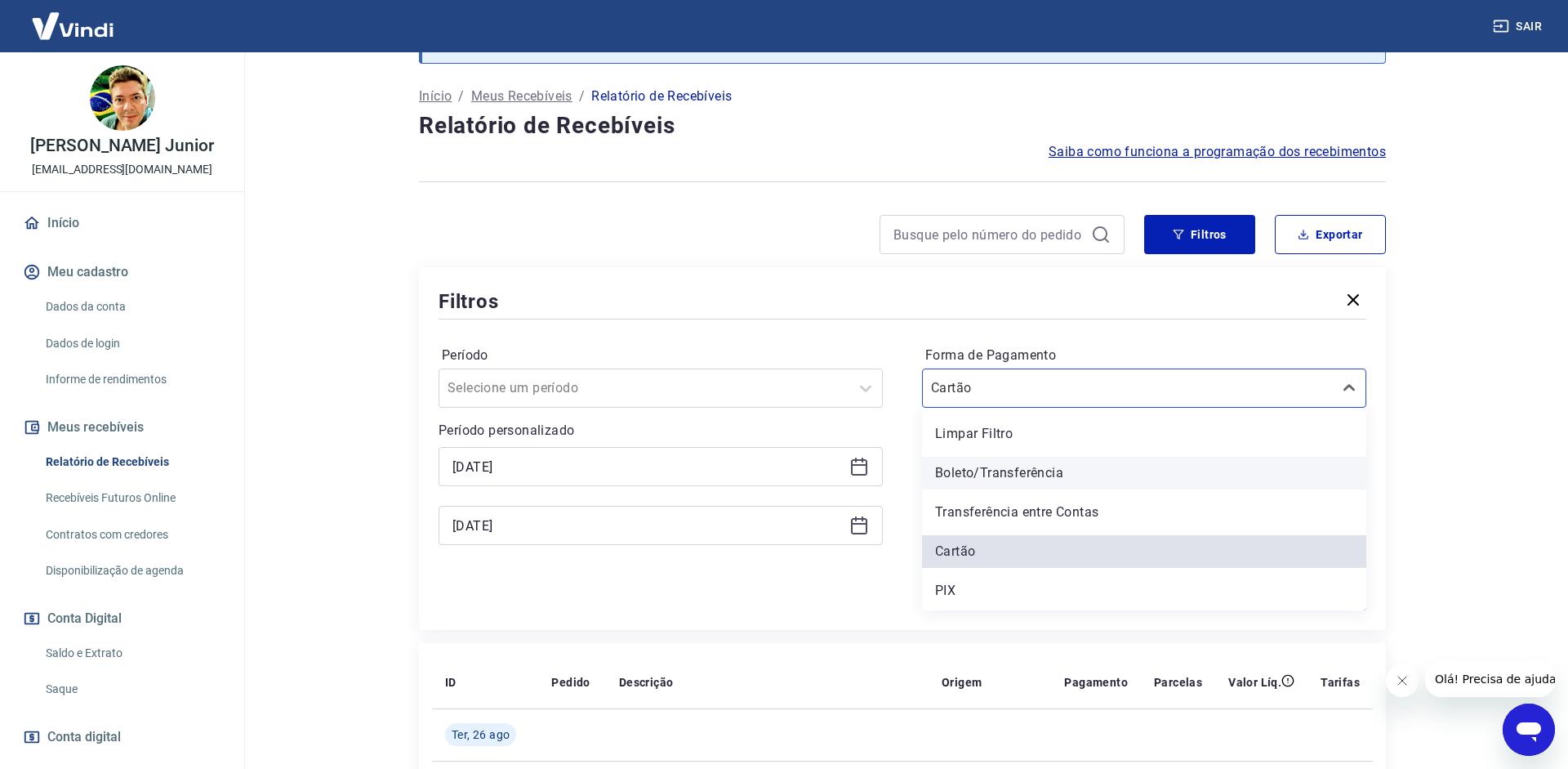
click at [1024, 480] on div "Boleto/Transferência" at bounding box center [1145, 473] width 444 height 33
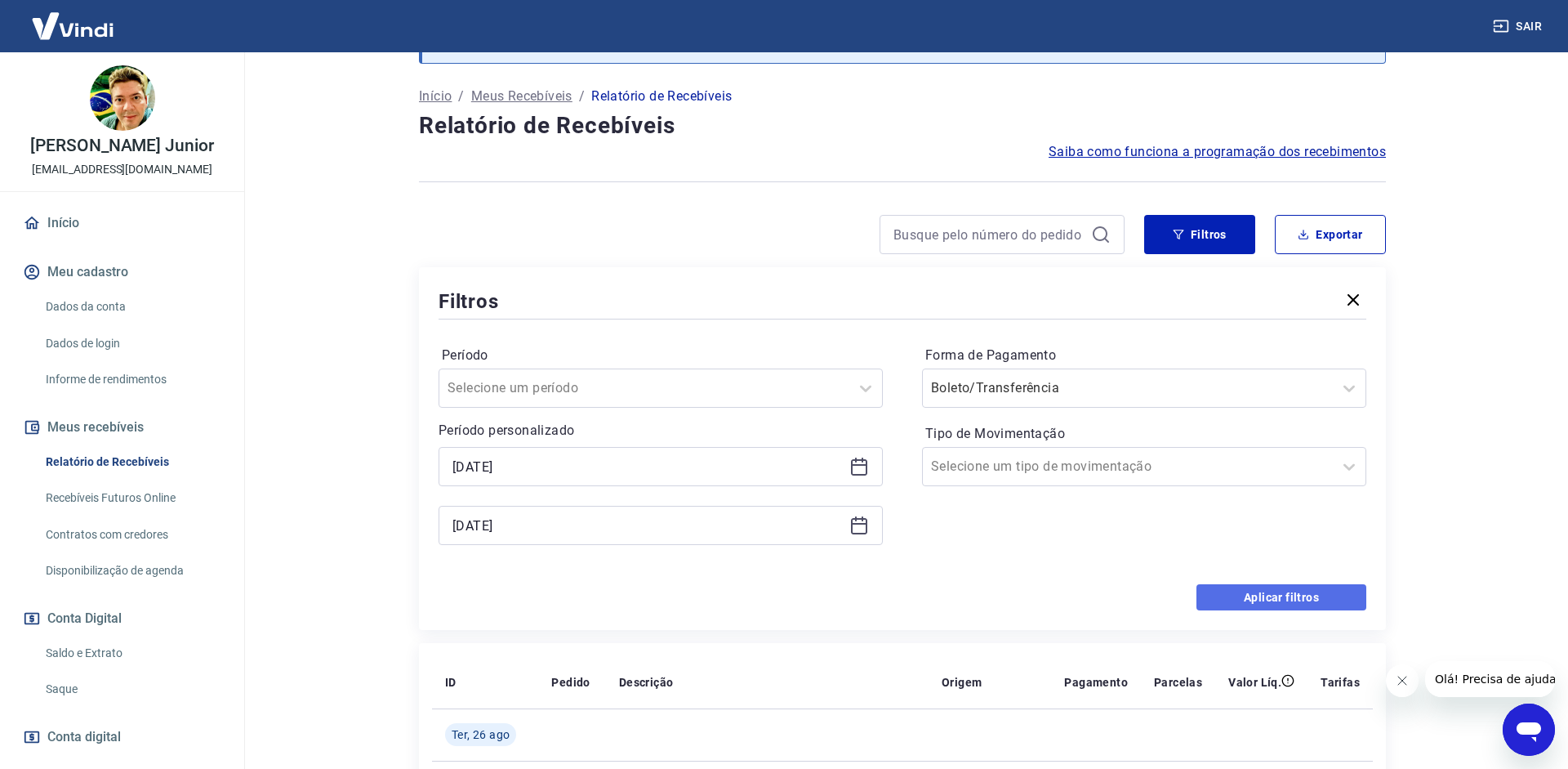
click at [1277, 592] on button "Aplicar filtros" at bounding box center [1282, 597] width 170 height 26
